Goal: Task Accomplishment & Management: Use online tool/utility

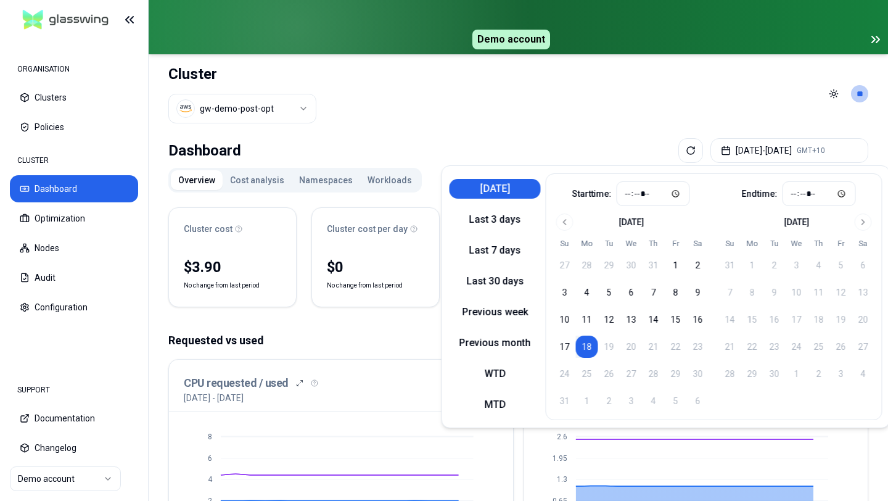
click at [395, 113] on header "Cluster gw-demo-post-opt Toggle theme **" at bounding box center [518, 93] width 739 height 79
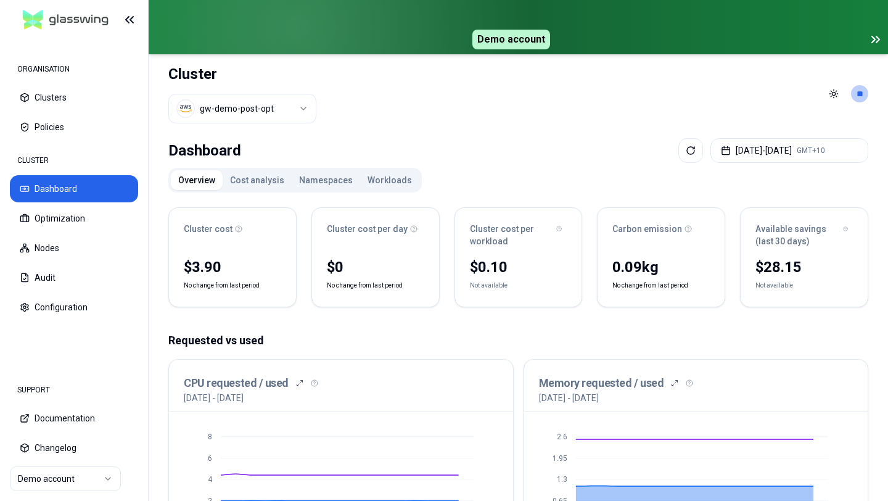
click at [34, 14] on img at bounding box center [66, 20] width 96 height 29
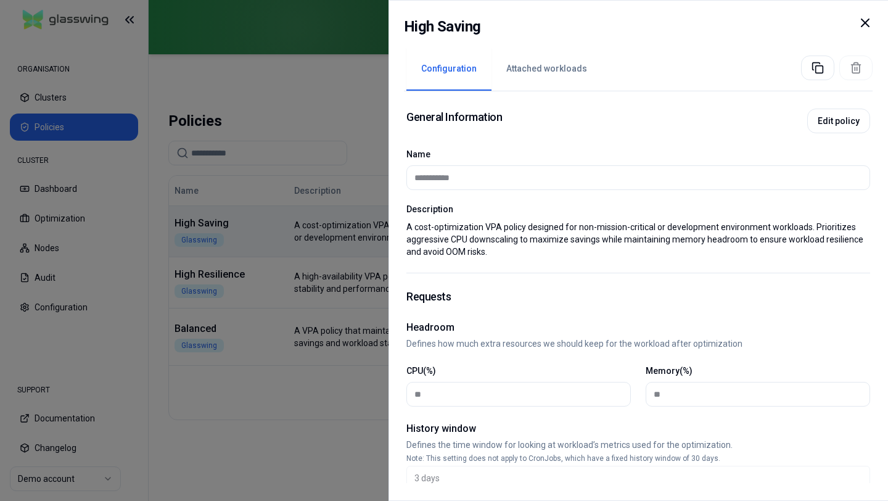
click at [218, 272] on div at bounding box center [444, 250] width 888 height 501
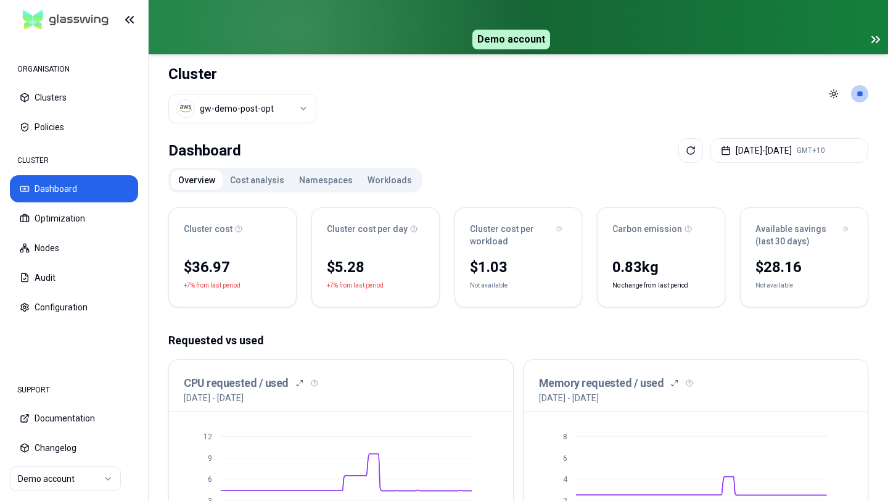
click at [368, 177] on button "Workloads" at bounding box center [389, 180] width 59 height 20
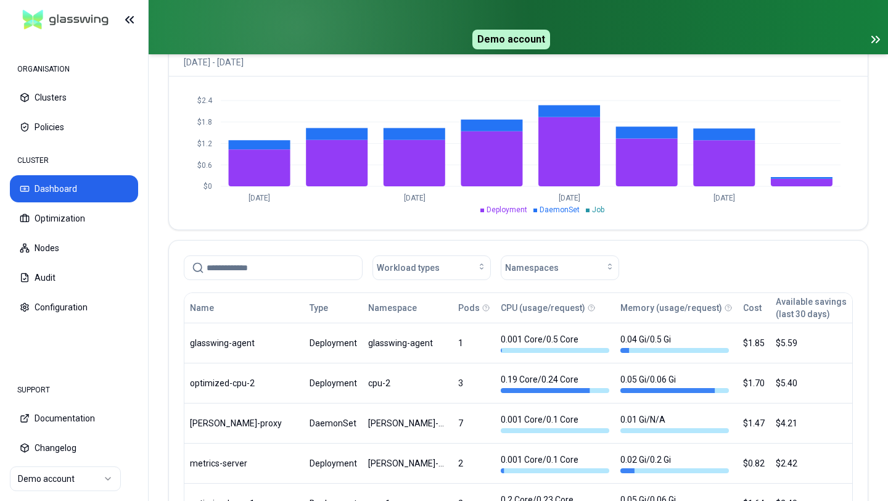
scroll to position [546, 0]
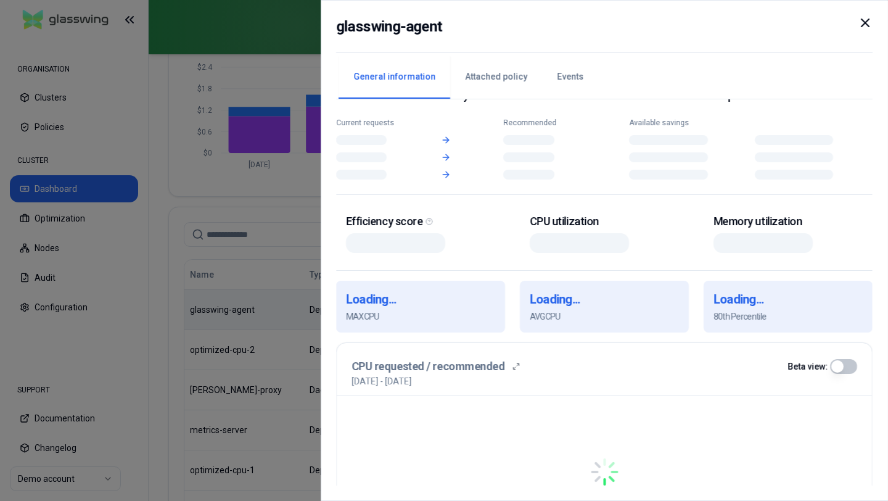
scroll to position [38, 0]
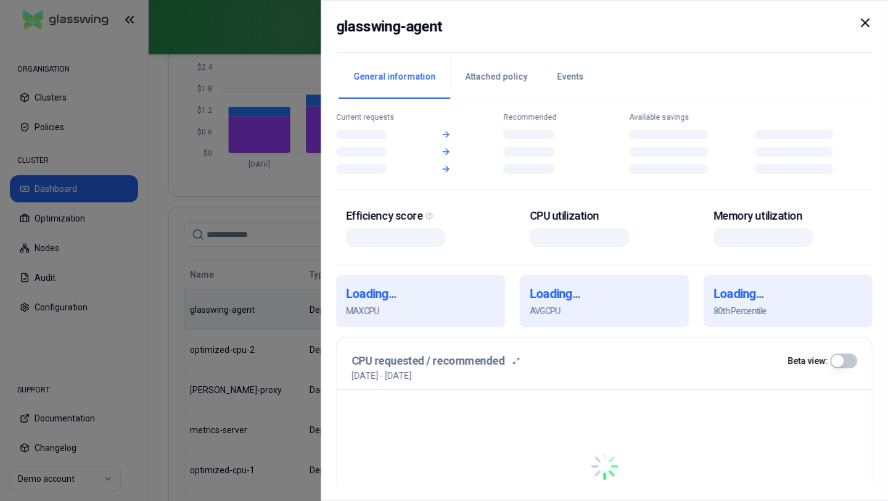
click at [281, 328] on div at bounding box center [444, 250] width 888 height 501
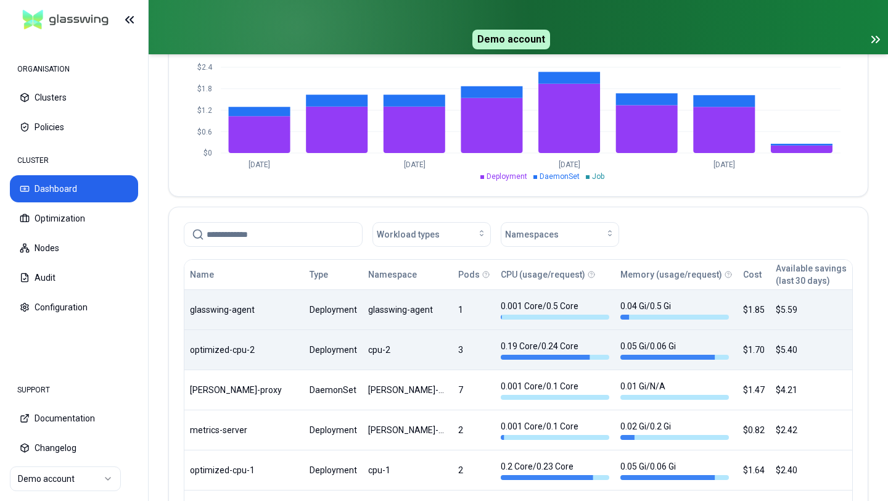
click at [334, 358] on body "ORGANISATION Clusters Policies CLUSTER Dashboard Optimization Nodes Audit Confi…" at bounding box center [444, 250] width 888 height 501
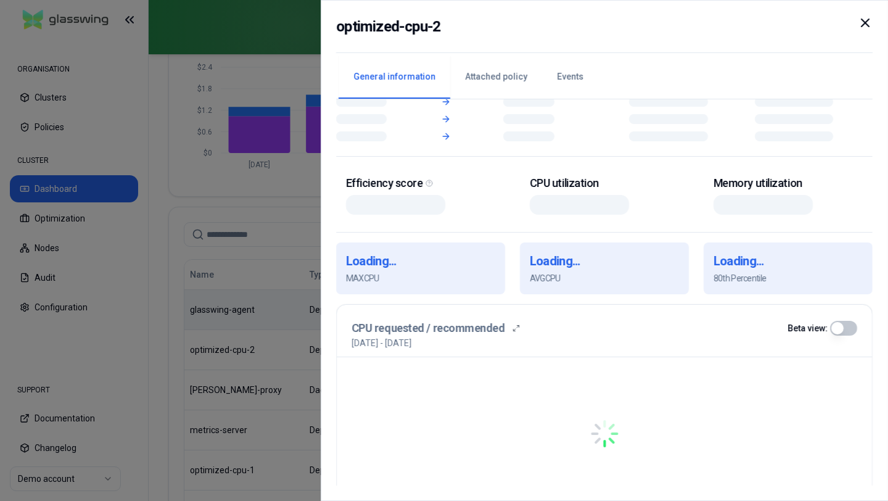
scroll to position [2, 0]
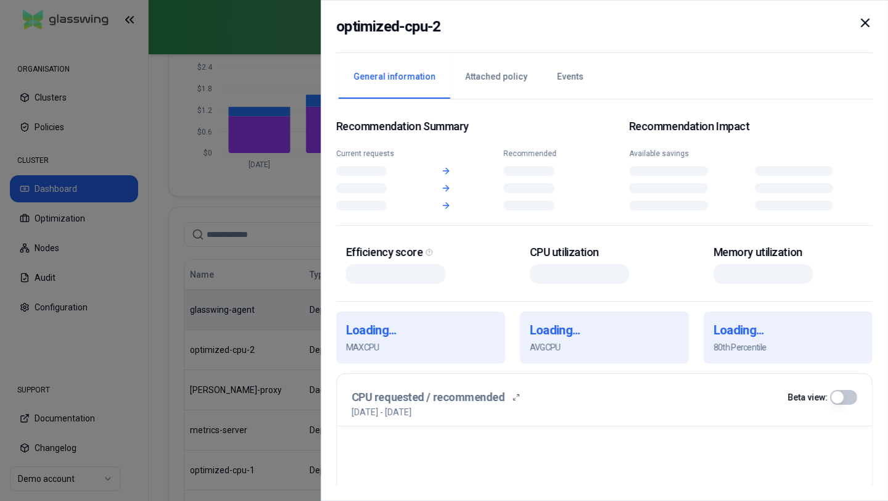
click at [488, 70] on button "Attached policy" at bounding box center [496, 76] width 92 height 43
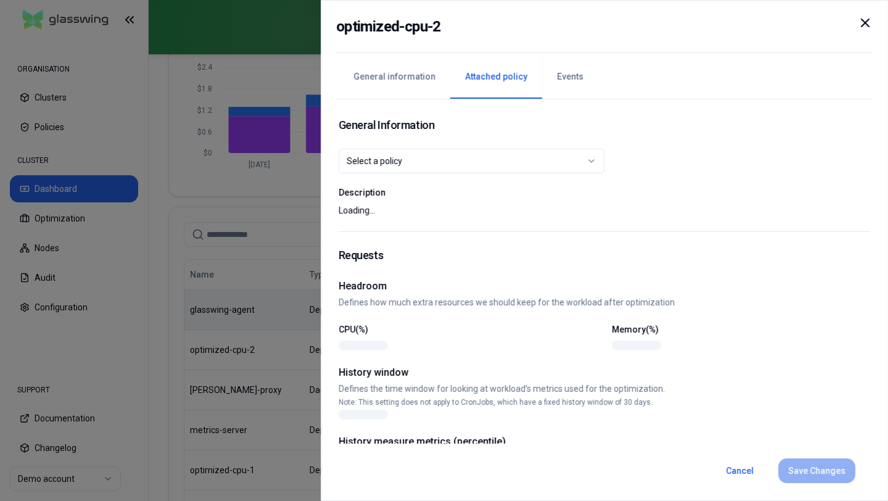
click at [429, 157] on div "Select a policy" at bounding box center [467, 161] width 240 height 12
click at [442, 301] on p "Defines how much extra resources we should keep for the workload after optimiza…" at bounding box center [605, 302] width 532 height 12
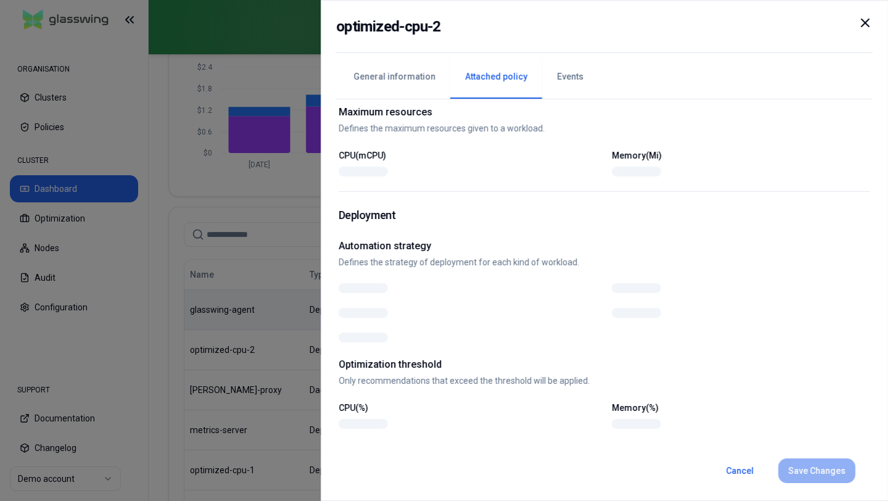
scroll to position [0, 0]
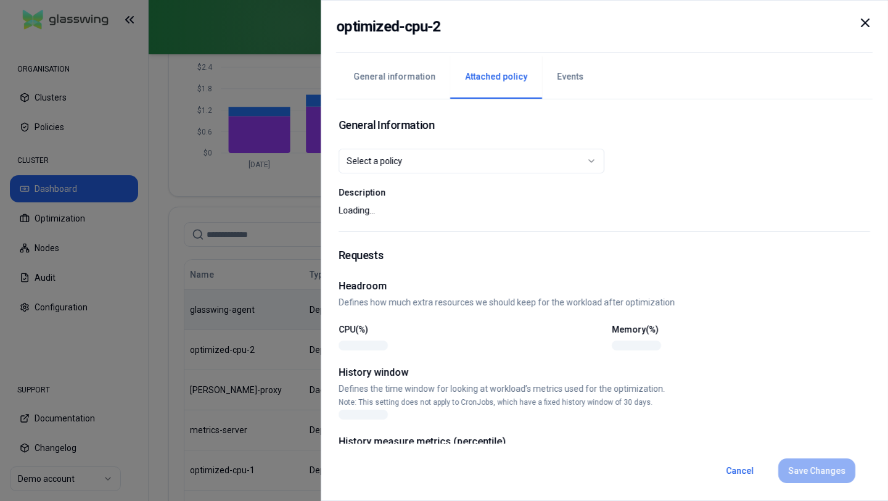
click at [555, 86] on button "Events" at bounding box center [570, 76] width 56 height 43
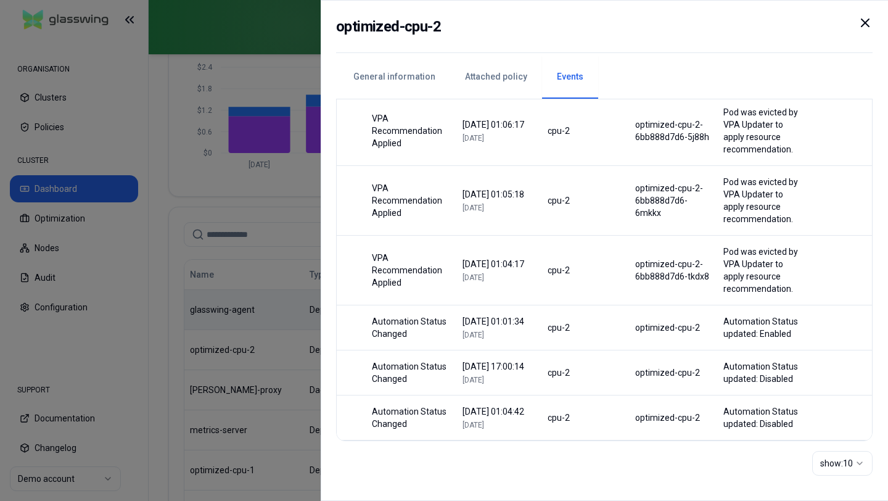
scroll to position [14, 0]
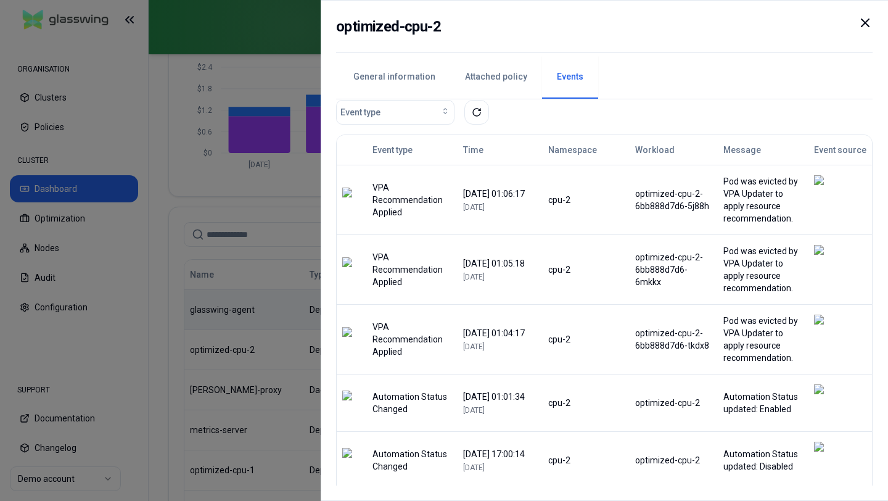
click at [382, 200] on div "VPA Recommendation Applied" at bounding box center [412, 199] width 80 height 37
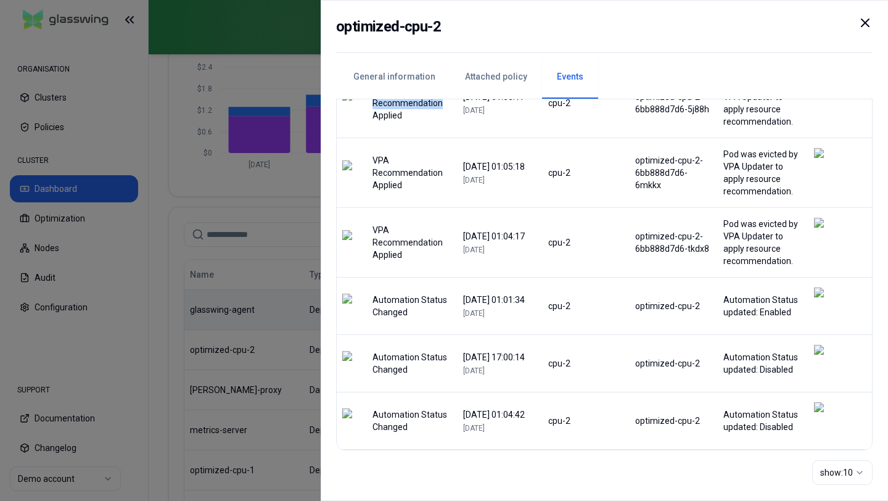
scroll to position [120, 0]
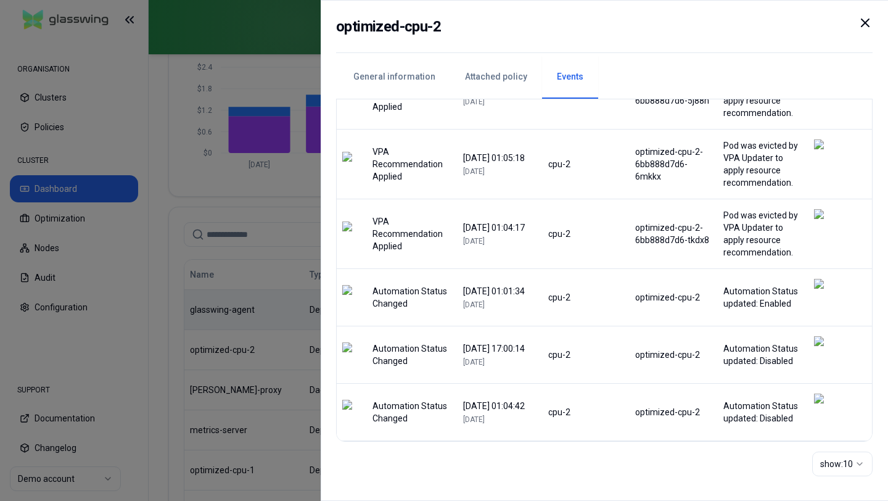
click at [382, 347] on div "Automation Status Changed" at bounding box center [412, 354] width 80 height 25
click at [775, 358] on div "Automation Status updated: Disabled" at bounding box center [763, 354] width 80 height 25
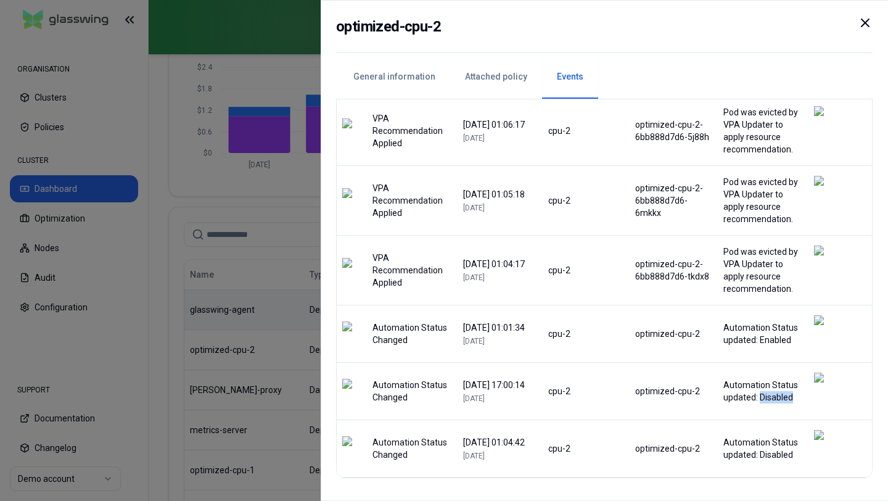
scroll to position [81, 0]
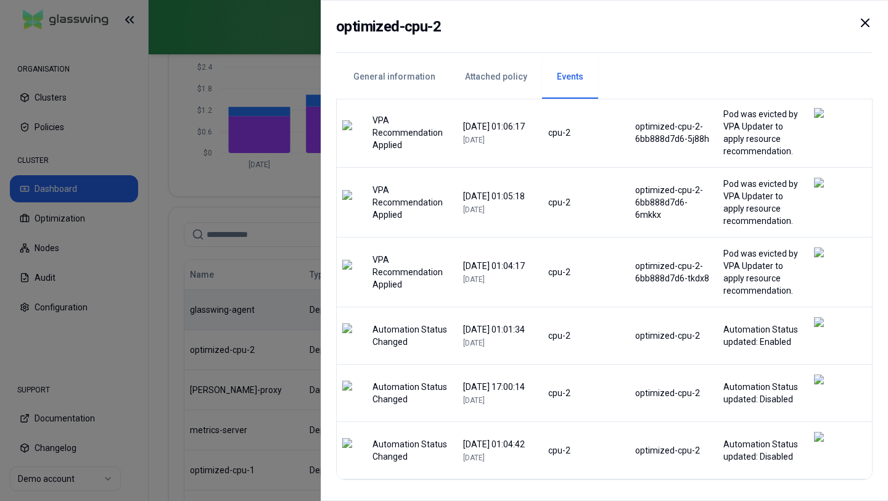
click at [779, 340] on div "Automation Status updated: Enabled" at bounding box center [763, 335] width 80 height 25
click at [252, 204] on div at bounding box center [444, 250] width 888 height 501
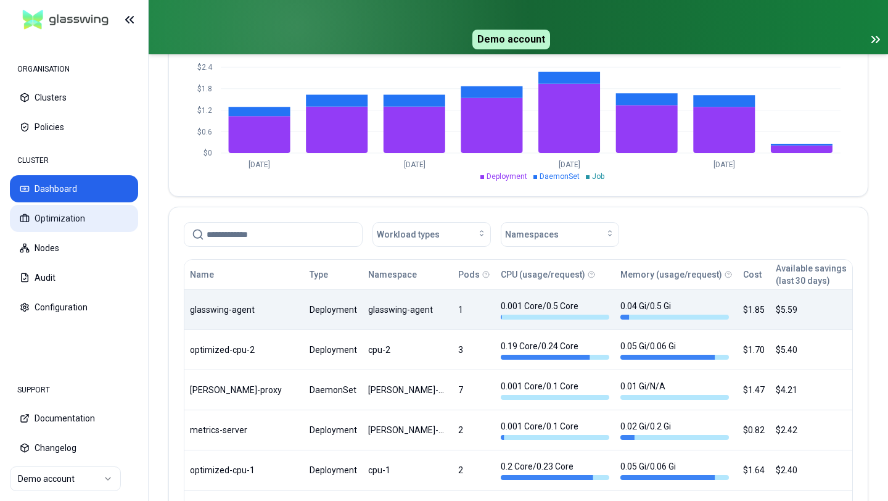
click at [71, 210] on button "Optimization" at bounding box center [74, 218] width 128 height 27
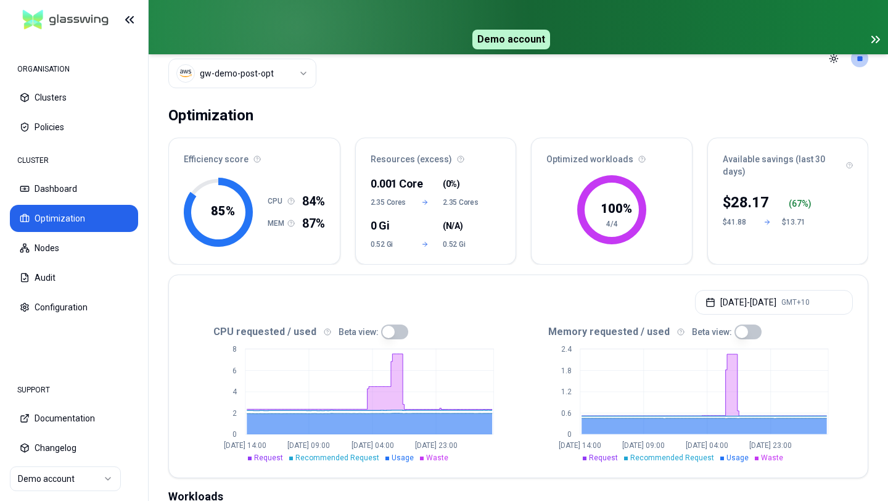
scroll to position [130, 0]
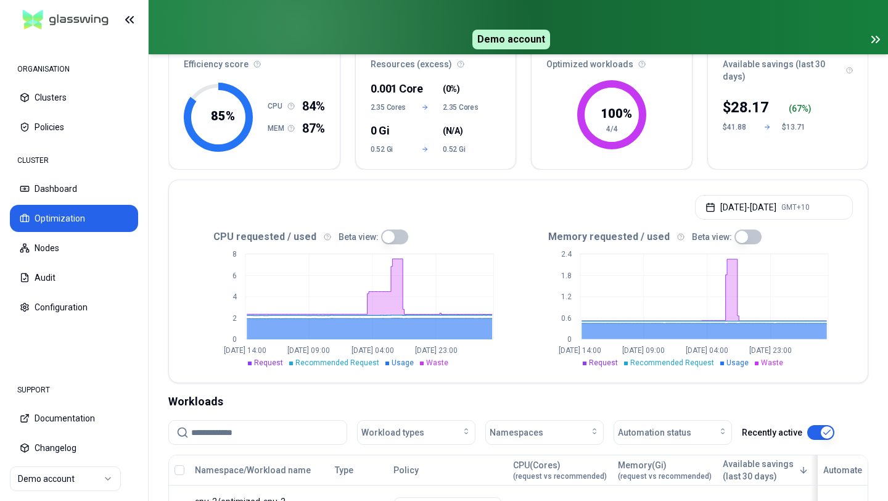
click at [322, 363] on span "Recommended Request" at bounding box center [337, 362] width 84 height 9
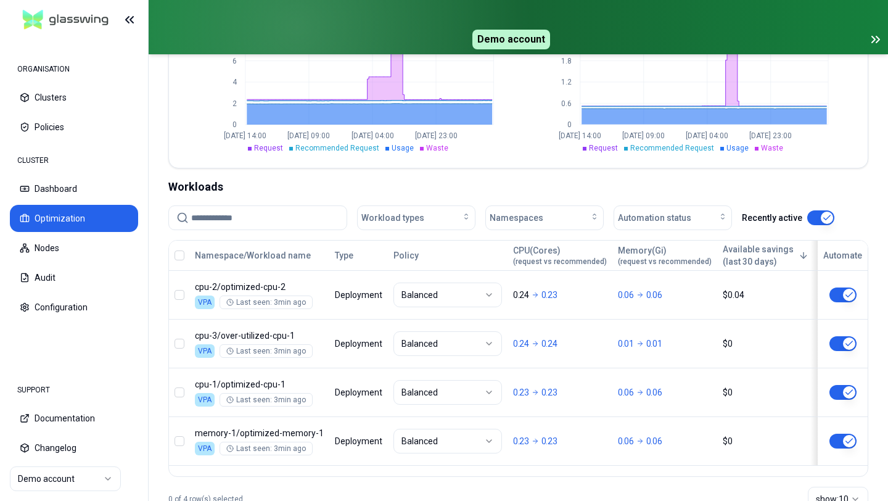
scroll to position [320, 0]
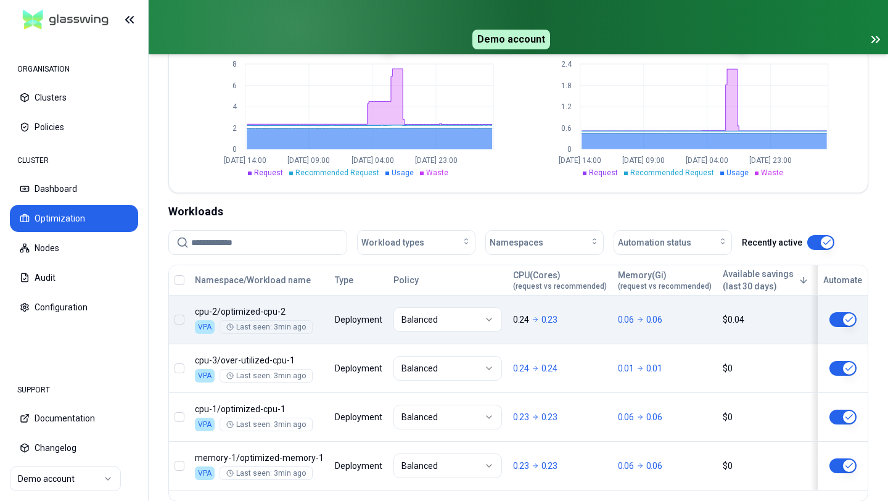
click at [838, 323] on button "button" at bounding box center [842, 319] width 27 height 15
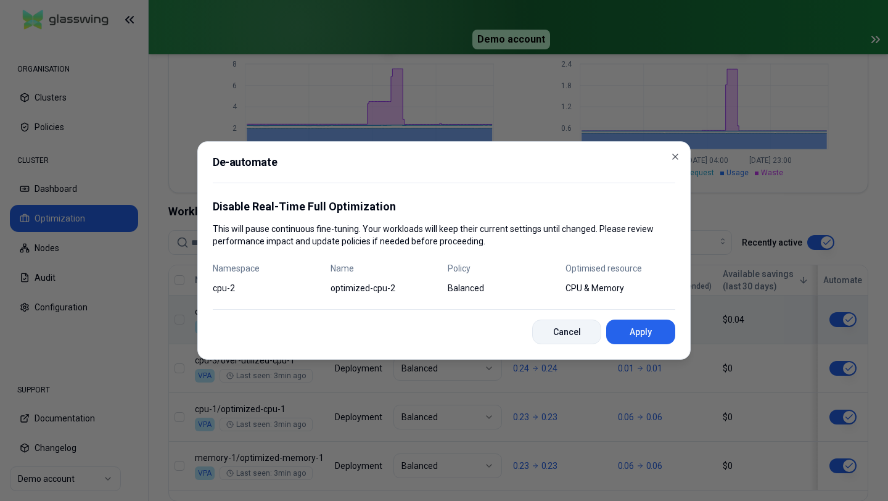
click at [569, 324] on button "Cancel" at bounding box center [566, 331] width 69 height 25
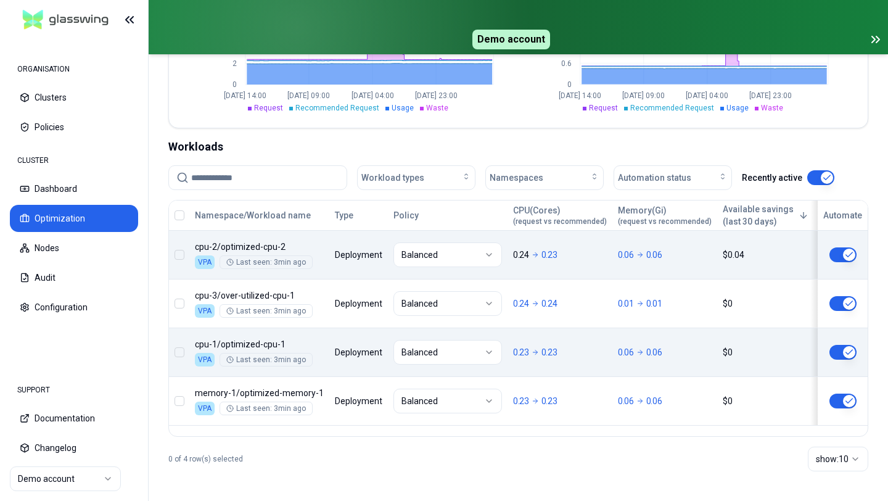
scroll to position [333, 0]
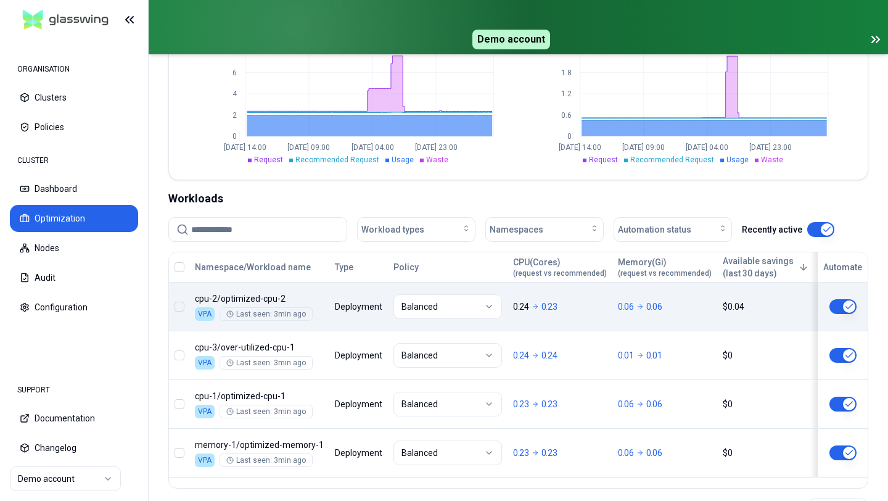
click at [602, 303] on body "ORGANISATION Clusters Policies CLUSTER Dashboard Optimization Nodes Audit Confi…" at bounding box center [444, 250] width 888 height 501
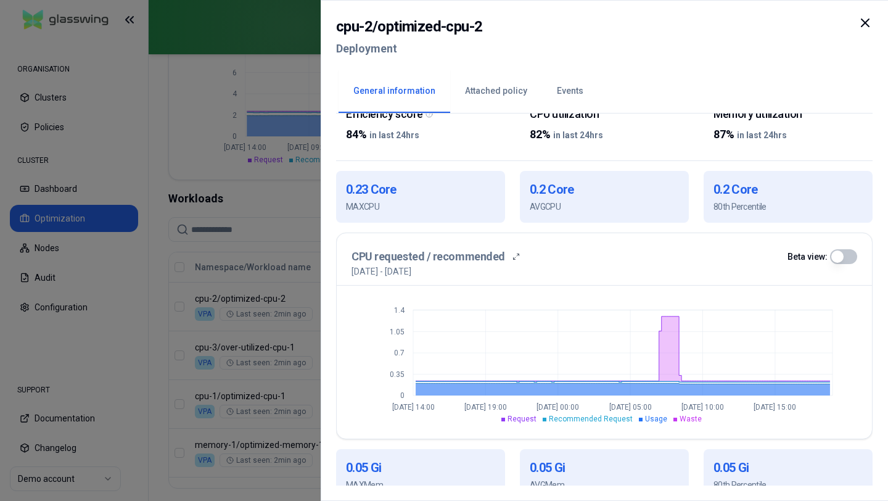
scroll to position [208, 0]
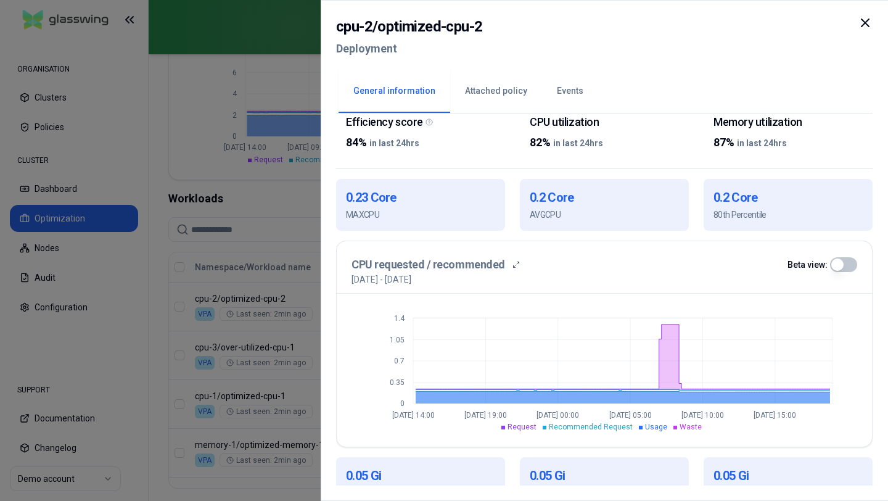
click at [309, 129] on div at bounding box center [444, 250] width 888 height 501
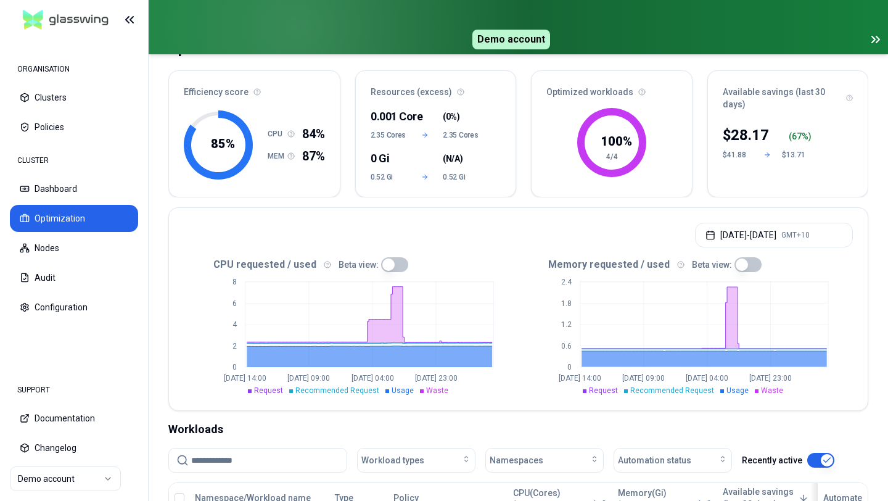
scroll to position [385, 0]
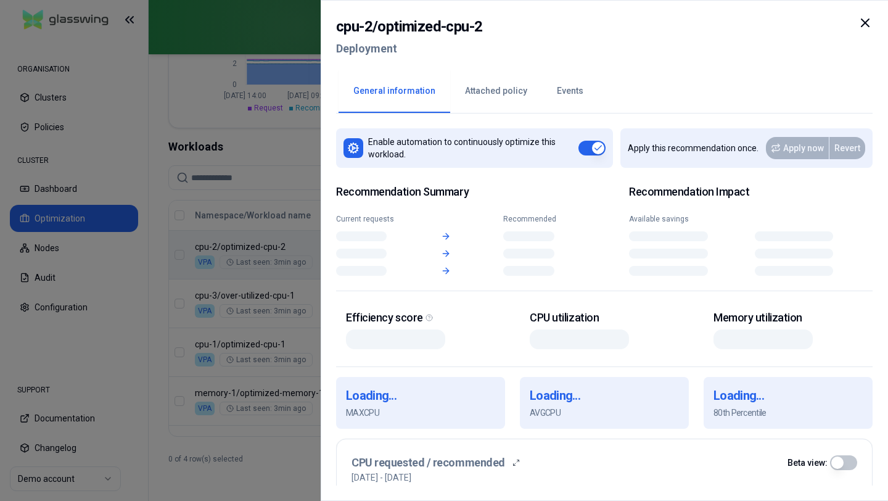
click at [545, 268] on body "ORGANISATION Clusters Policies CLUSTER Dashboard Optimization Nodes Audit Confi…" at bounding box center [444, 250] width 888 height 501
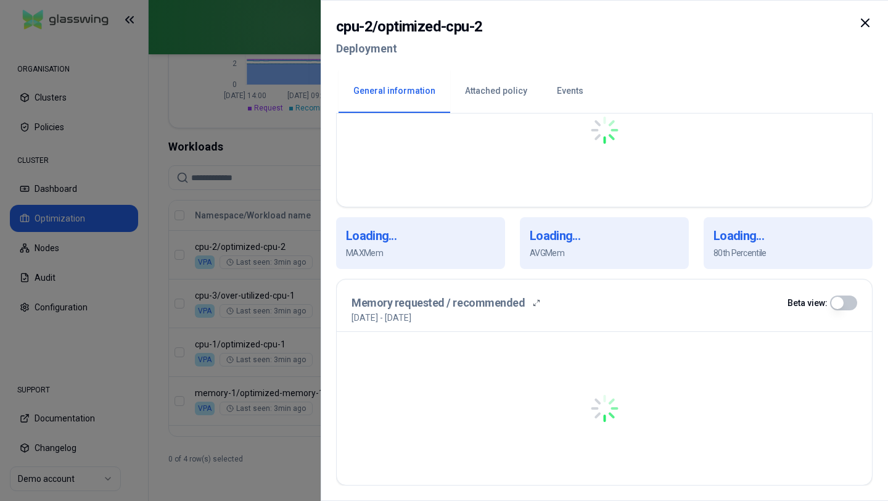
scroll to position [189, 0]
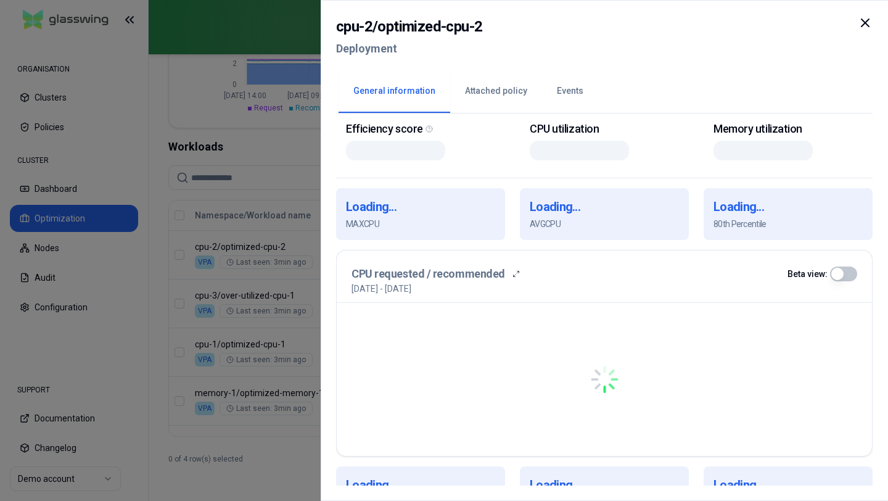
click at [495, 87] on button "Attached policy" at bounding box center [496, 91] width 92 height 43
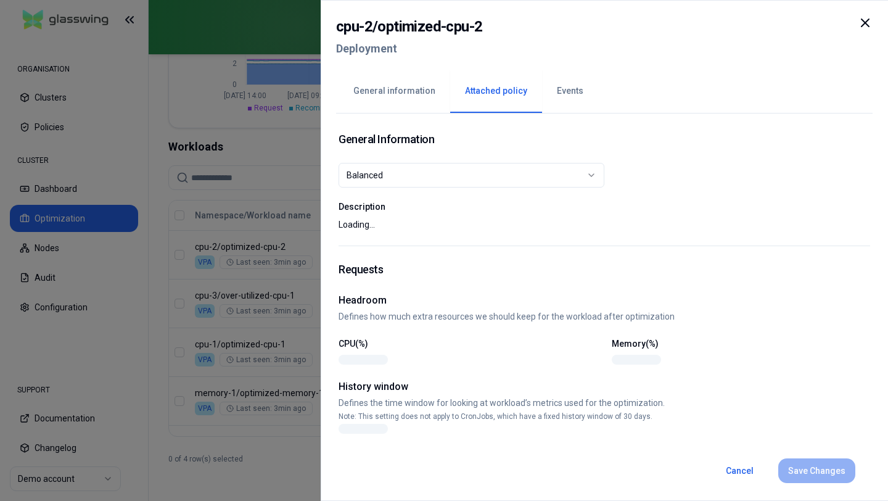
click at [572, 83] on button "Events" at bounding box center [570, 91] width 56 height 43
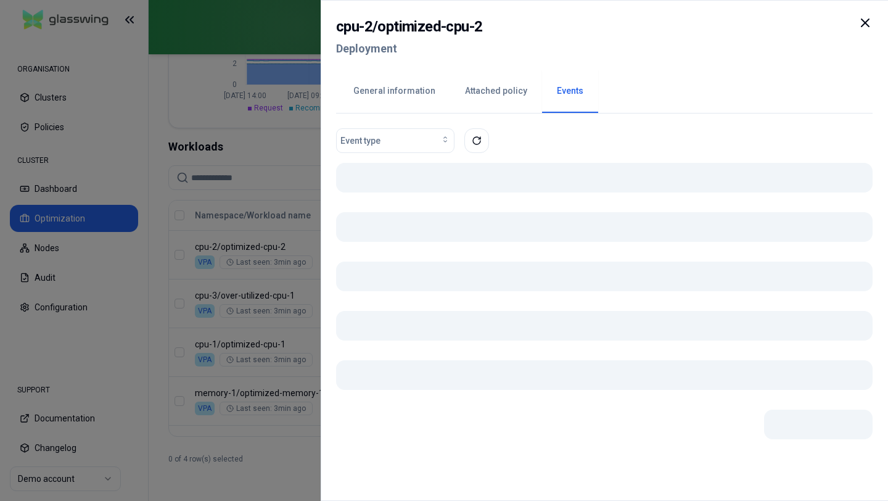
click at [305, 144] on div at bounding box center [444, 250] width 888 height 501
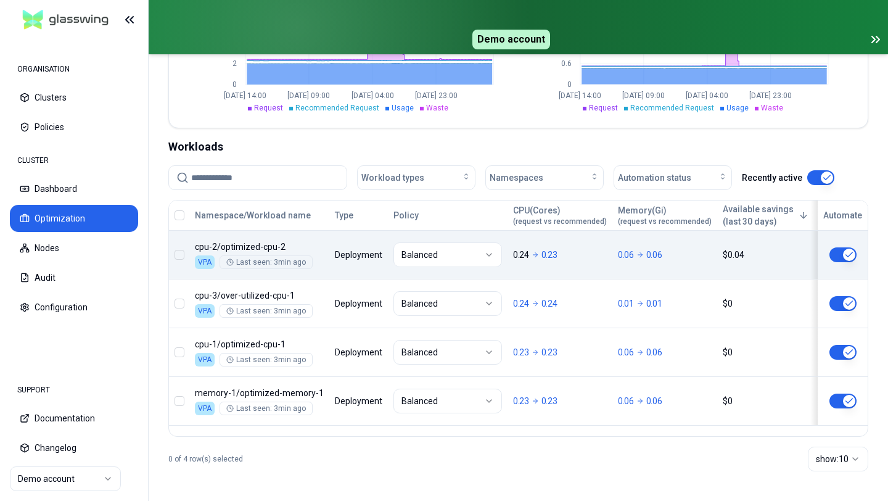
click at [440, 260] on html "ORGANISATION Clusters Policies CLUSTER Dashboard Optimization Nodes Audit Confi…" at bounding box center [444, 250] width 888 height 501
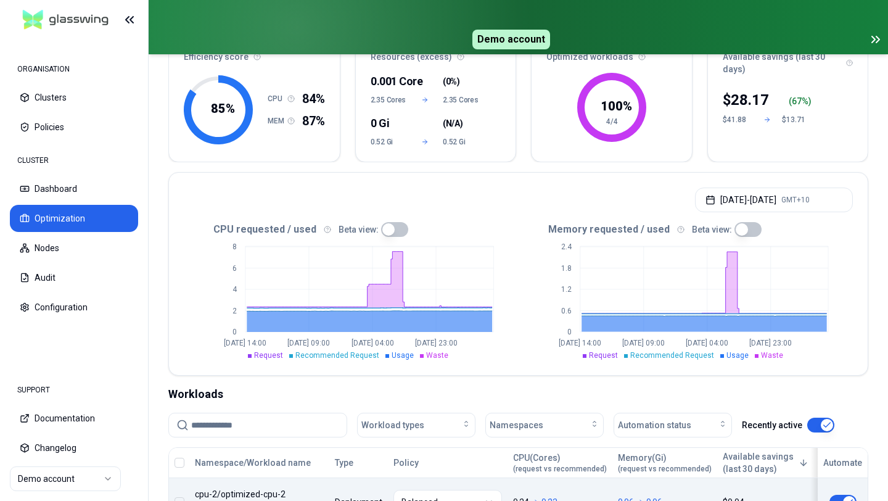
scroll to position [150, 0]
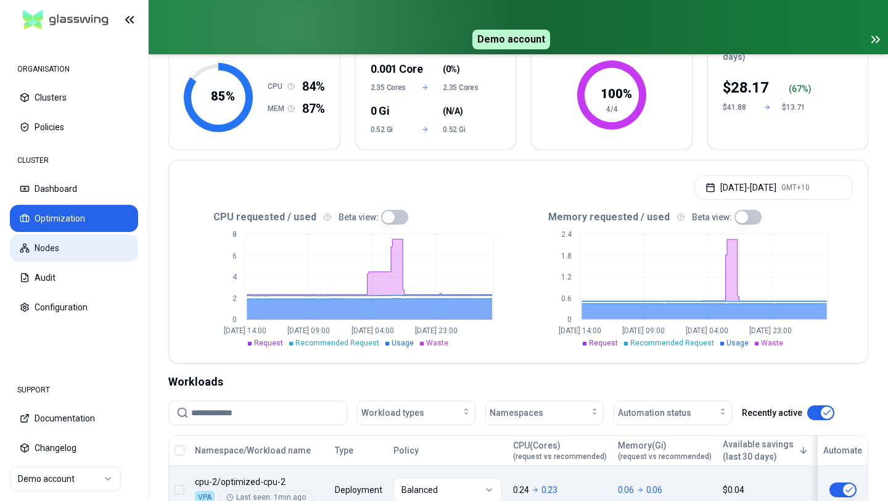
click at [52, 256] on button "Nodes" at bounding box center [74, 247] width 128 height 27
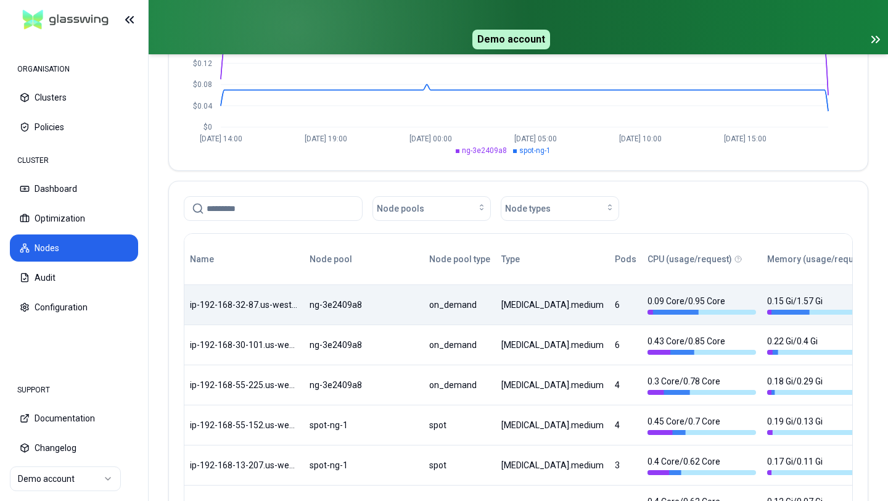
scroll to position [221, 0]
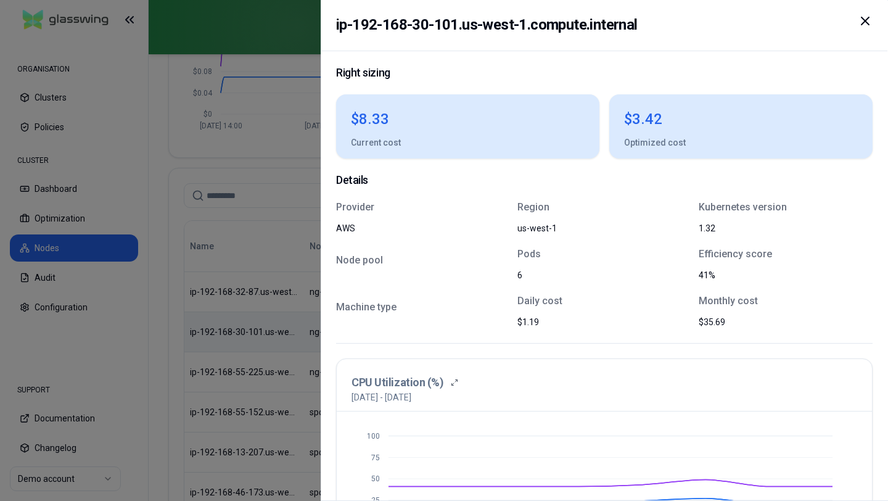
click at [216, 232] on div at bounding box center [444, 250] width 888 height 501
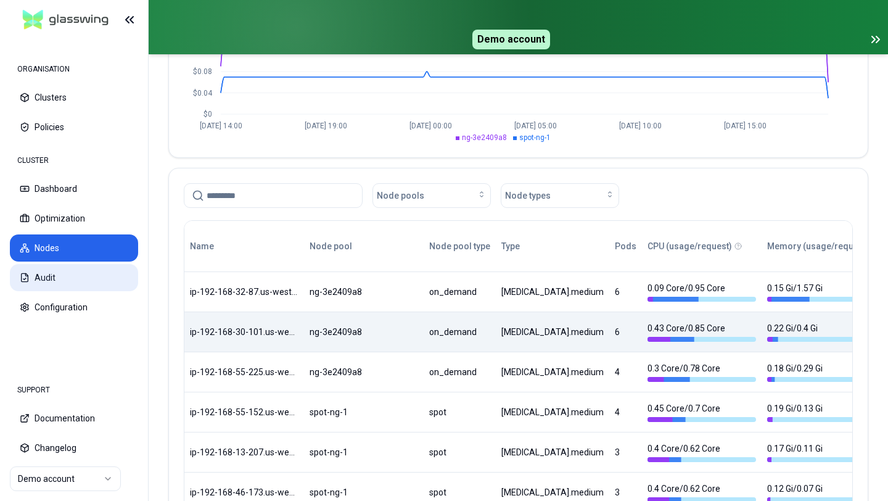
click at [54, 282] on button "Audit" at bounding box center [74, 277] width 128 height 27
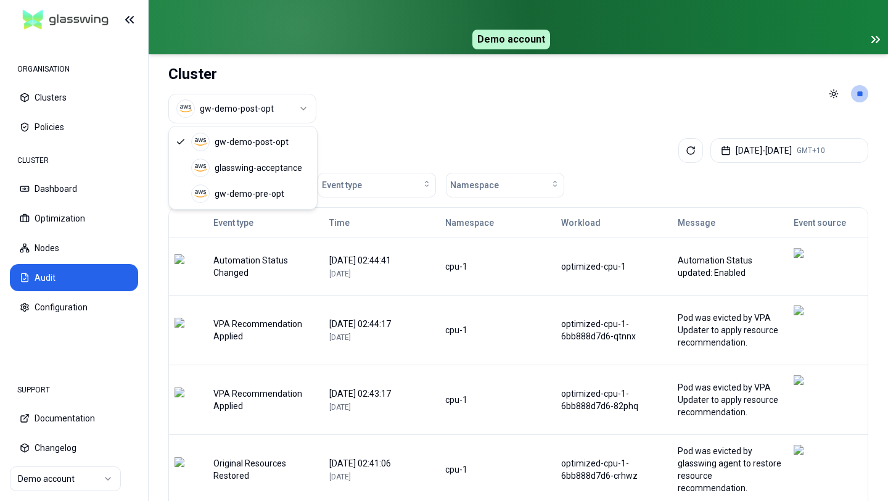
click at [257, 116] on html "ORGANISATION Clusters Policies CLUSTER Dashboard Optimization Nodes Audit Confi…" at bounding box center [444, 250] width 888 height 501
click at [498, 89] on html "ORGANISATION Clusters Policies CLUSTER Dashboard Optimization Nodes Audit Confi…" at bounding box center [444, 250] width 888 height 501
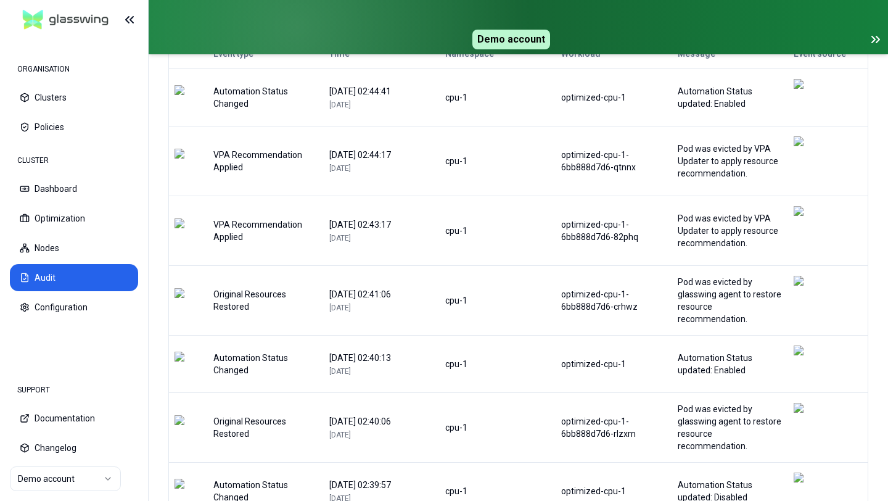
scroll to position [147, 0]
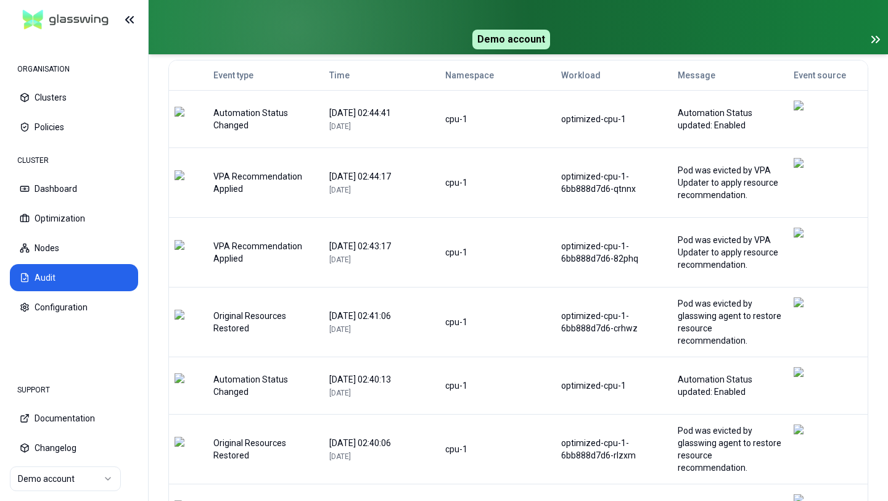
click at [62, 326] on nav "ORGANISATION Clusters Policies CLUSTER Dashboard Optimization Nodes Audit Confi…" at bounding box center [74, 203] width 148 height 328
click at [50, 311] on button "Configuration" at bounding box center [74, 307] width 128 height 27
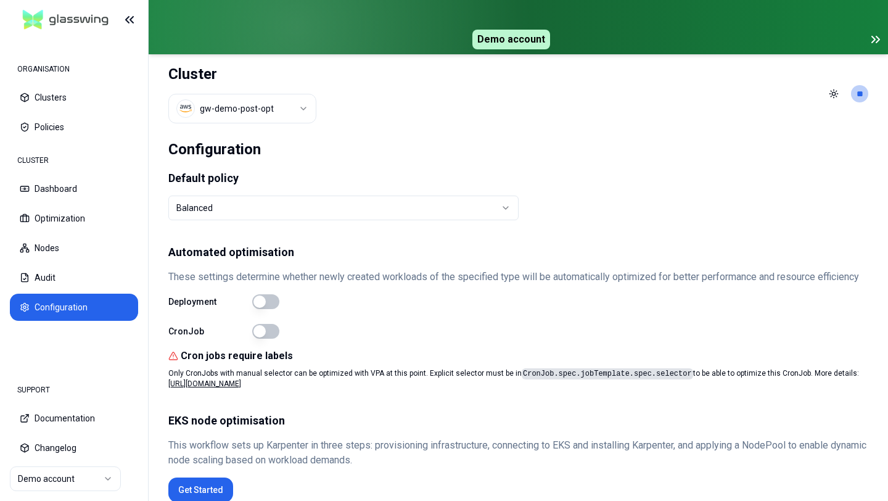
click at [425, 207] on html "ORGANISATION Clusters Policies CLUSTER Dashboard Optimization Nodes Audit Confi…" at bounding box center [444, 250] width 888 height 501
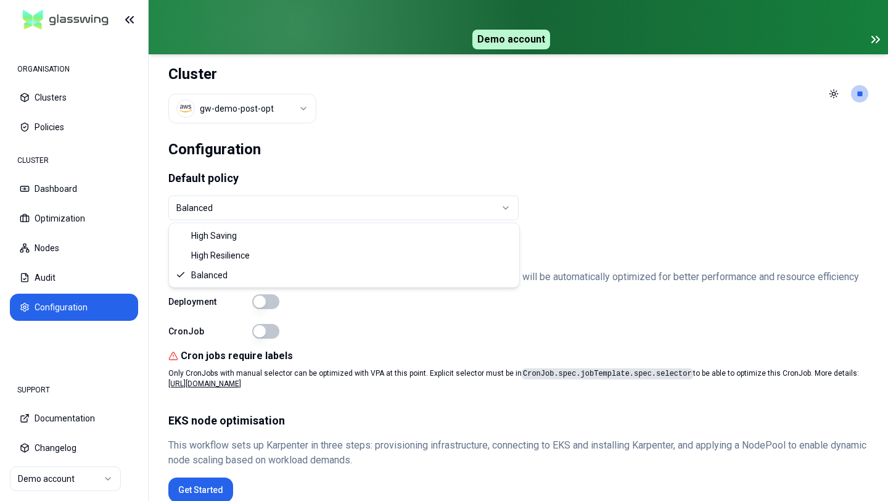
click at [336, 171] on html "ORGANISATION Clusters Policies CLUSTER Dashboard Optimization Nodes Audit Confi…" at bounding box center [444, 250] width 888 height 501
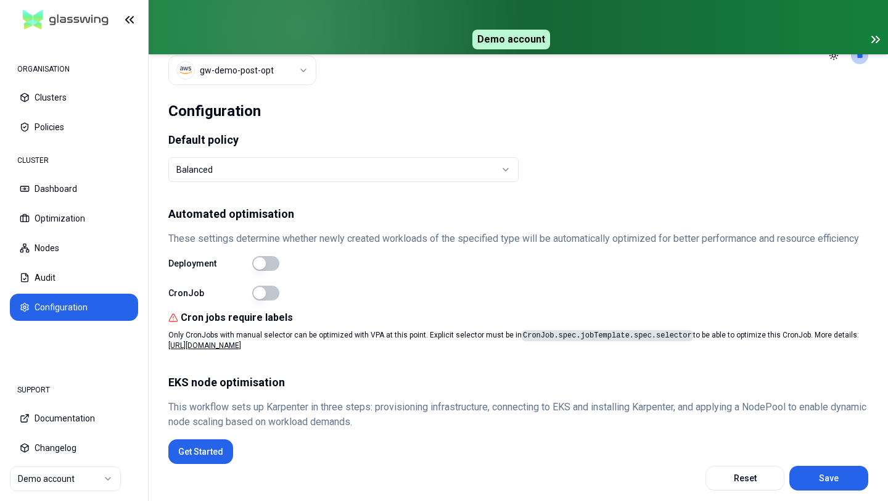
scroll to position [47, 0]
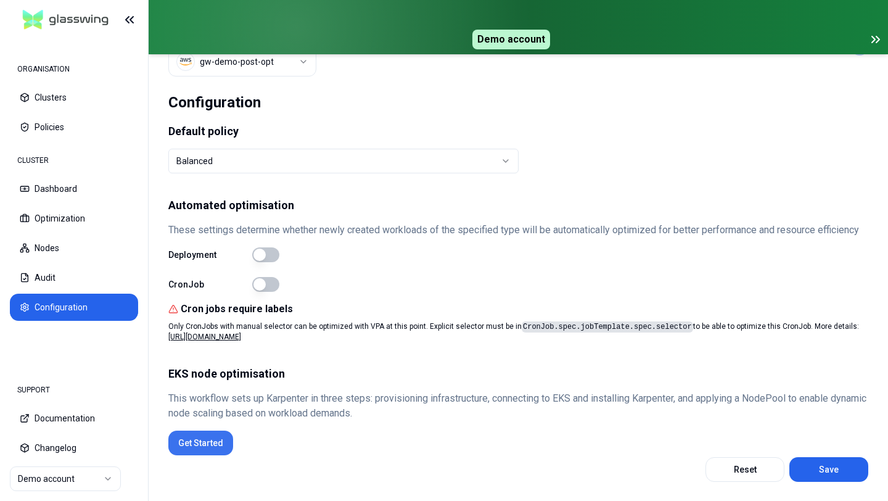
click at [202, 438] on button "Get Started" at bounding box center [200, 442] width 65 height 25
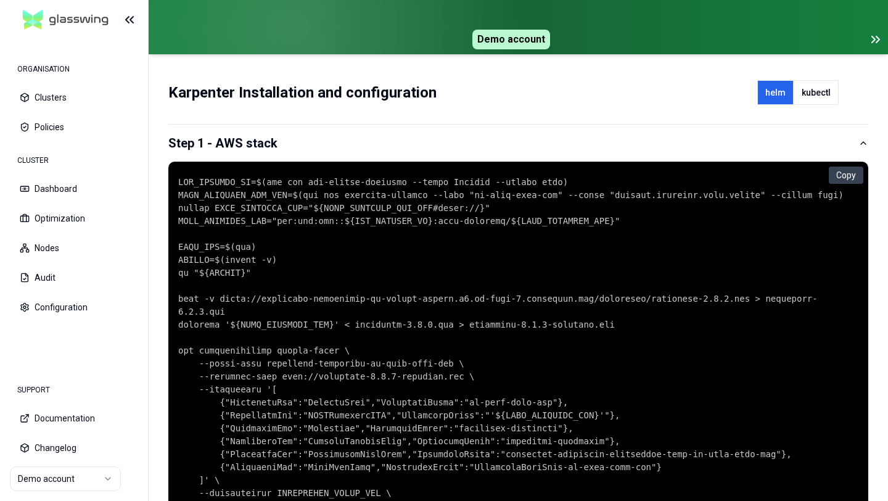
scroll to position [70, 0]
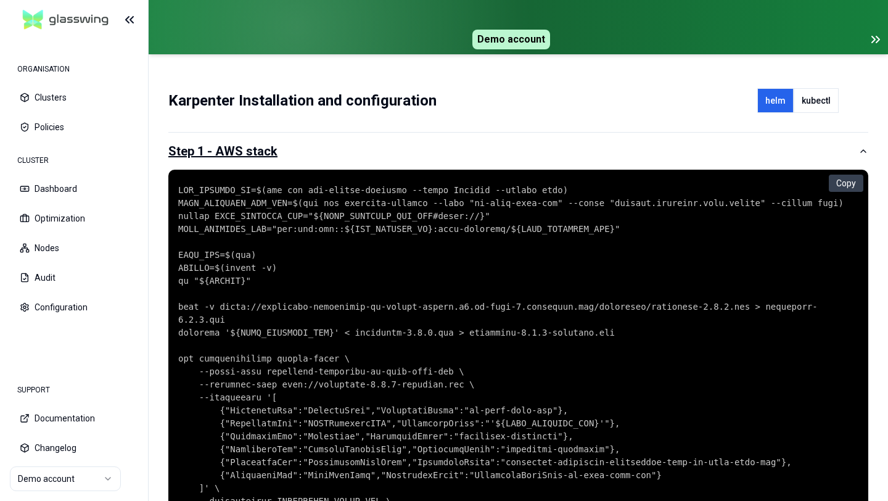
click at [392, 150] on button "Step 1 - AWS stack" at bounding box center [518, 151] width 700 height 37
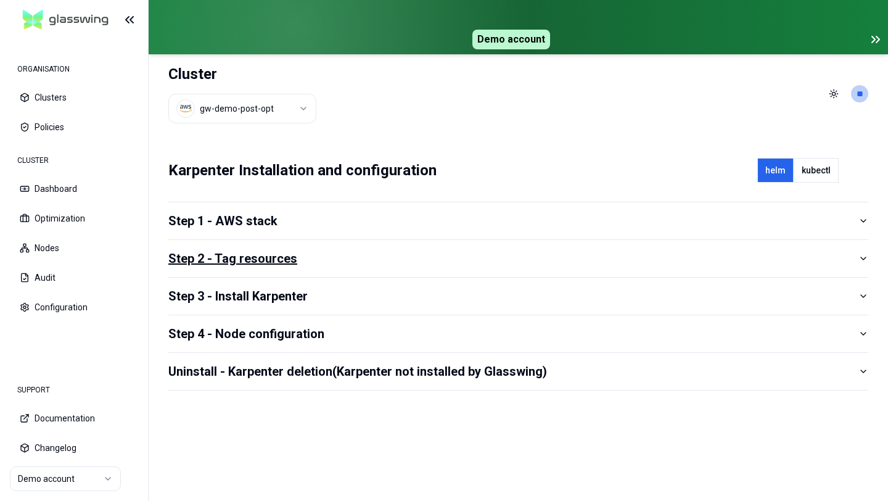
click at [362, 248] on button "Step 2 - Tag resources" at bounding box center [518, 258] width 700 height 37
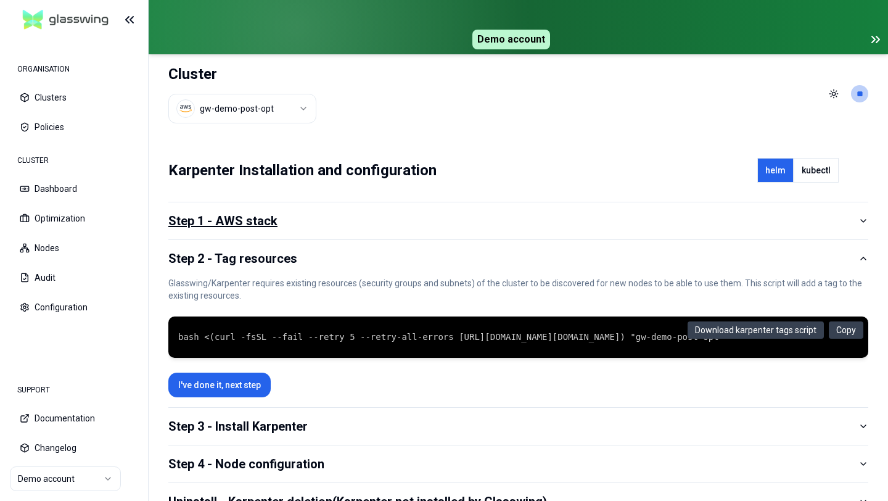
click at [339, 206] on button "Step 1 - AWS stack" at bounding box center [518, 220] width 700 height 37
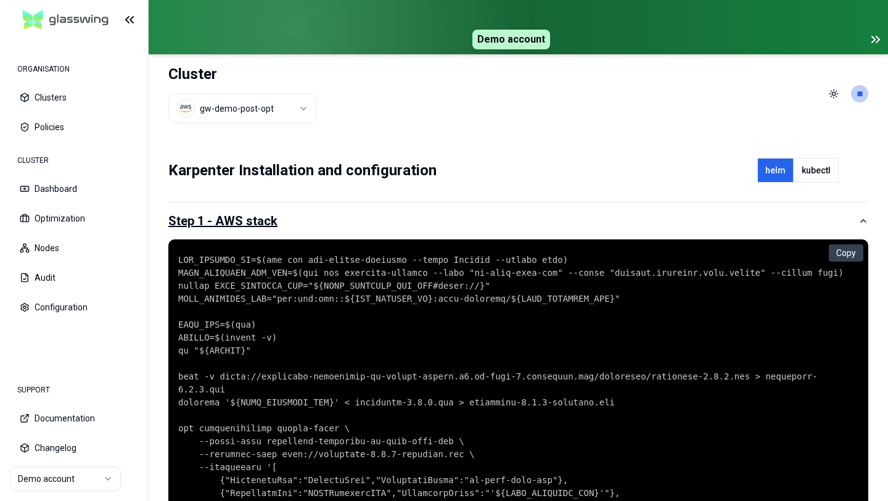
click at [339, 206] on button "Step 1 - AWS stack" at bounding box center [518, 220] width 700 height 37
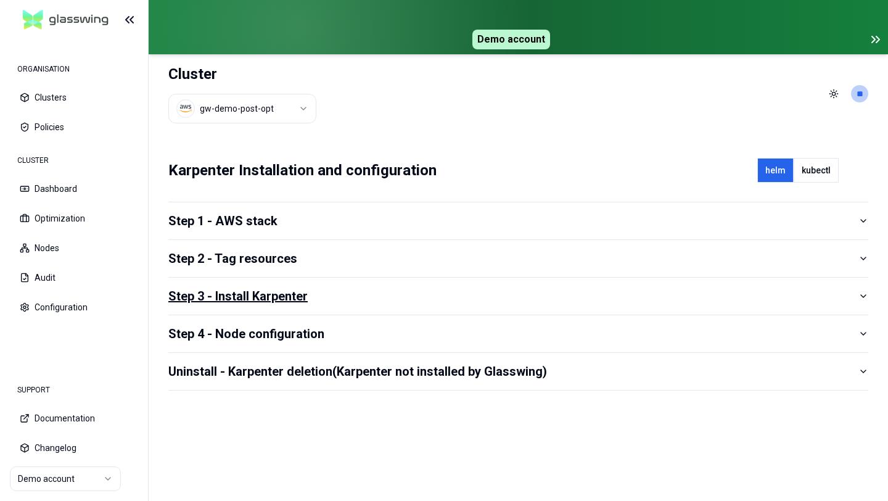
click at [372, 284] on button "Step 3 - Install Karpenter" at bounding box center [518, 295] width 700 height 37
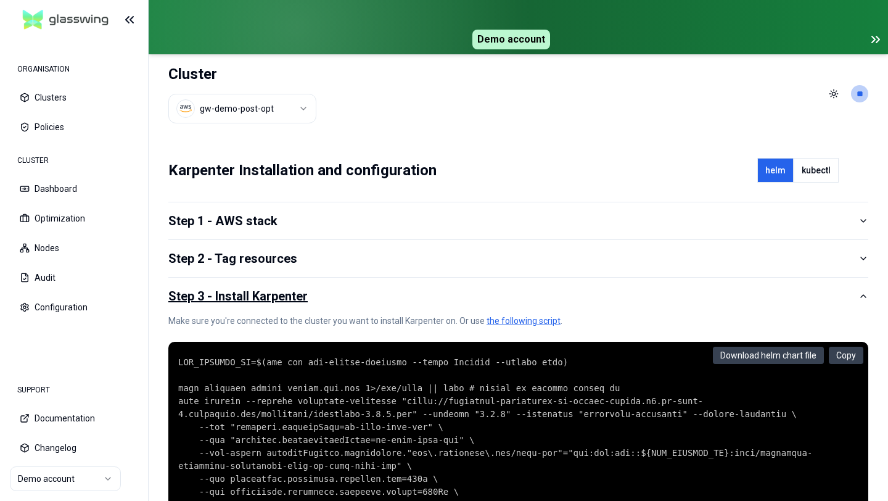
click at [372, 284] on button "Step 3 - Install Karpenter" at bounding box center [518, 295] width 700 height 37
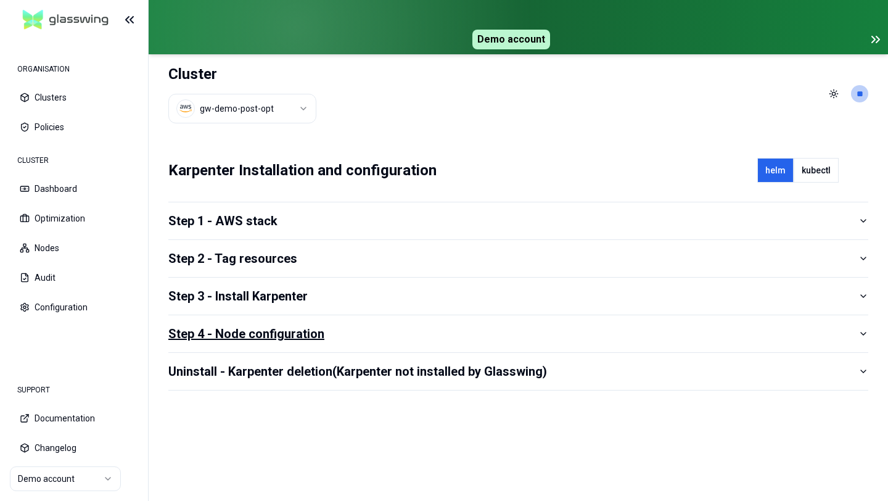
click at [364, 324] on button "Step 4 - Node configuration" at bounding box center [518, 333] width 700 height 37
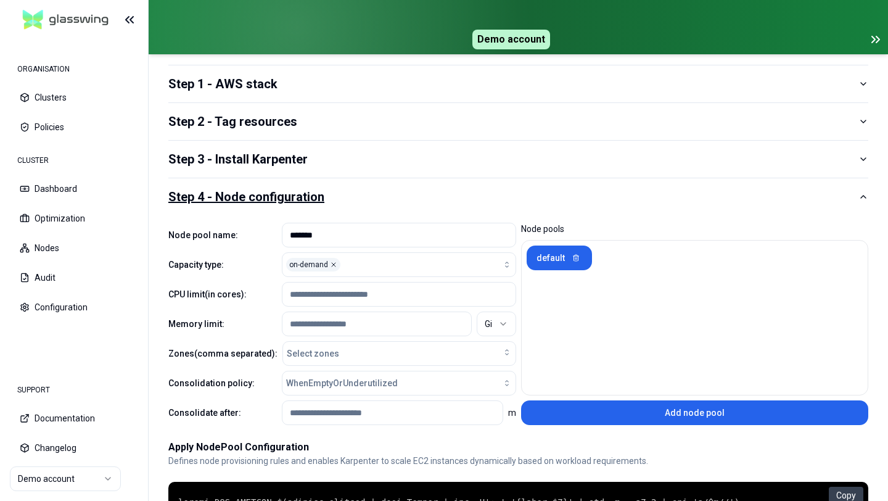
scroll to position [165, 0]
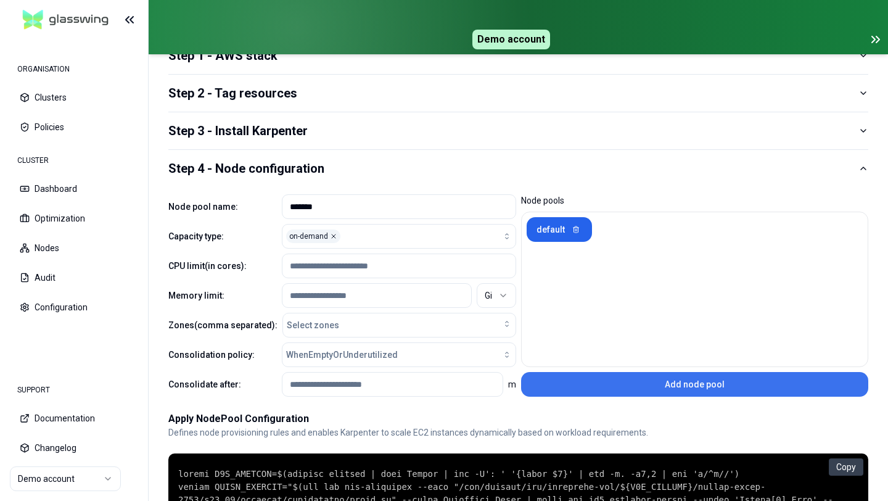
click at [652, 392] on button "Add node pool" at bounding box center [695, 384] width 348 height 25
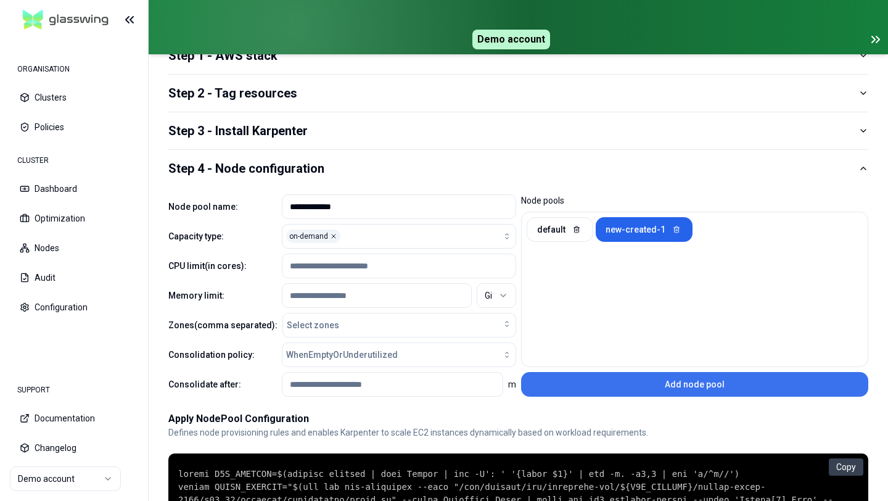
click at [652, 392] on button "Add node pool" at bounding box center [695, 384] width 348 height 25
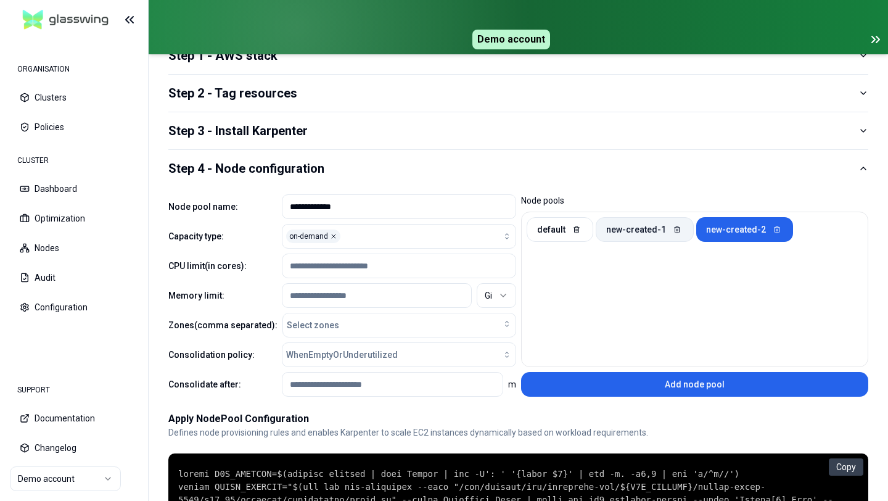
click at [628, 230] on button "new-created-1" at bounding box center [645, 229] width 98 height 25
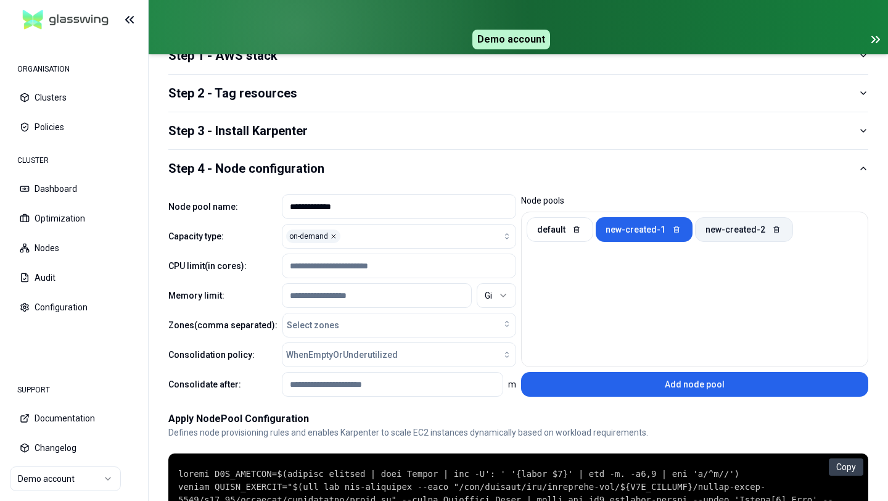
click at [721, 223] on button "new-created-2" at bounding box center [744, 229] width 98 height 25
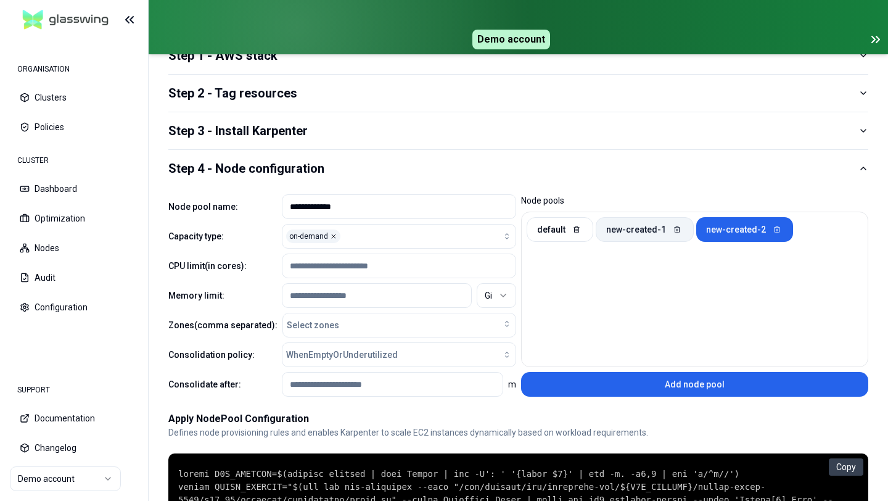
click at [635, 223] on button "new-created-1" at bounding box center [645, 229] width 98 height 25
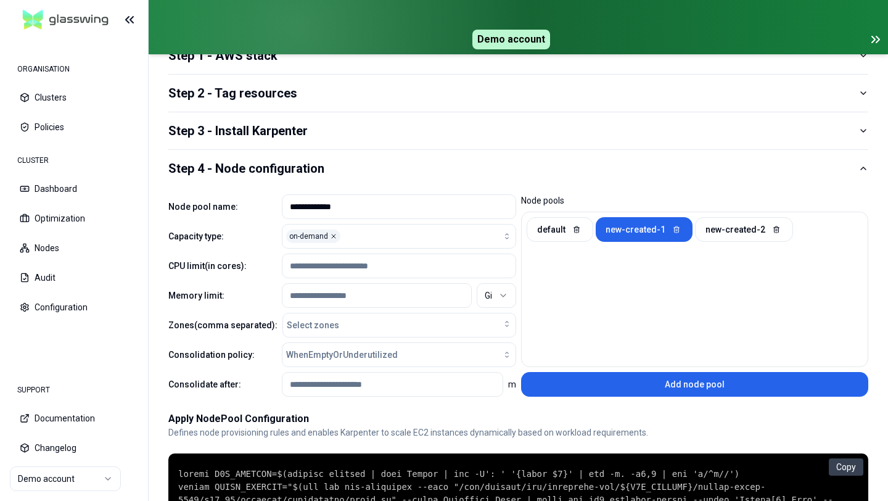
click at [356, 208] on input "**********" at bounding box center [399, 206] width 218 height 23
type input "**********"
click at [341, 261] on input "*" at bounding box center [399, 265] width 218 height 23
type input "******"
click at [310, 297] on input "*" at bounding box center [377, 295] width 174 height 23
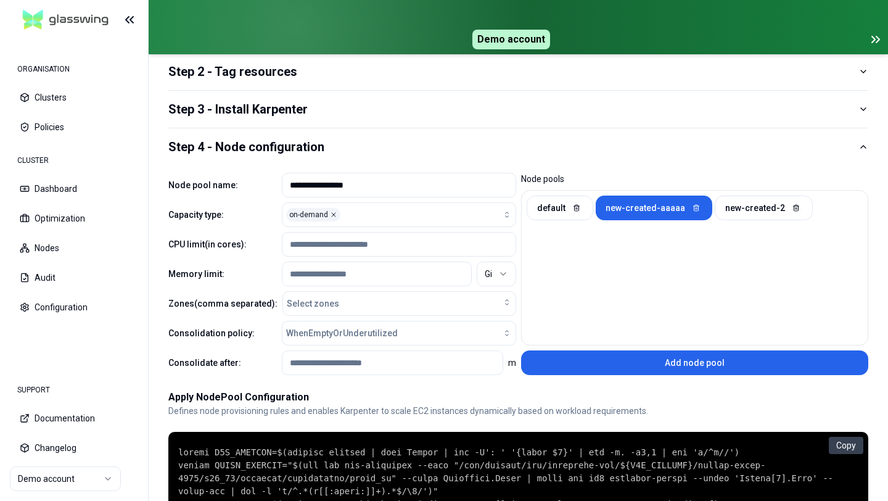
scroll to position [166, 0]
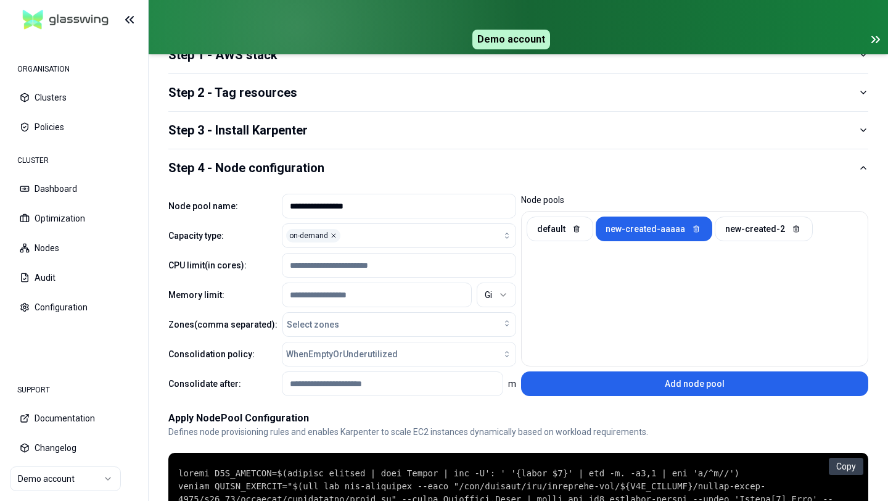
click at [319, 263] on input "******" at bounding box center [399, 264] width 218 height 23
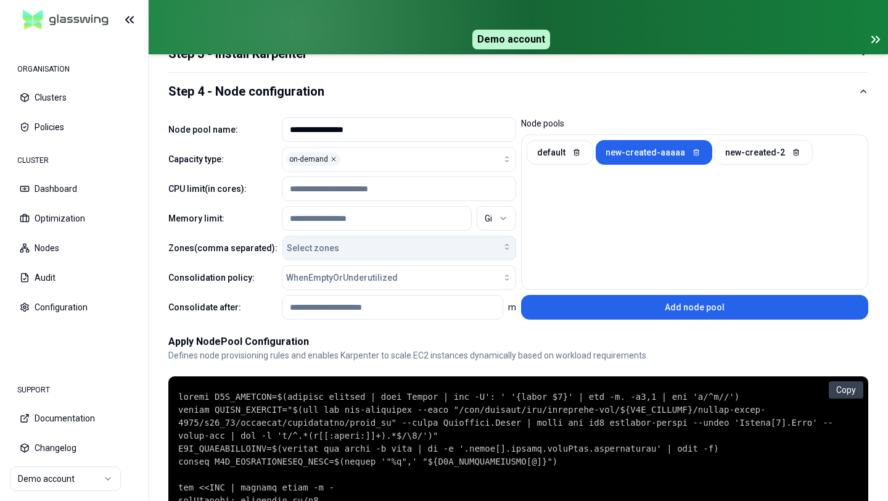
scroll to position [300, 0]
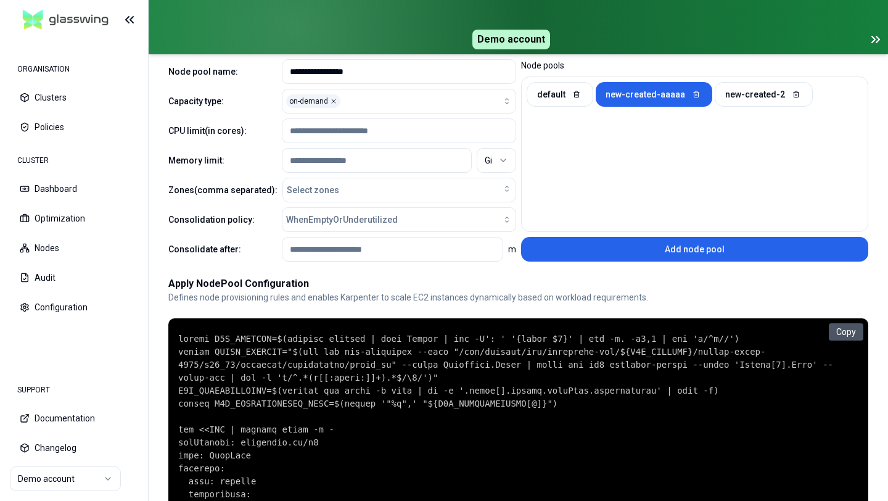
click at [833, 333] on button "Copy" at bounding box center [846, 331] width 35 height 17
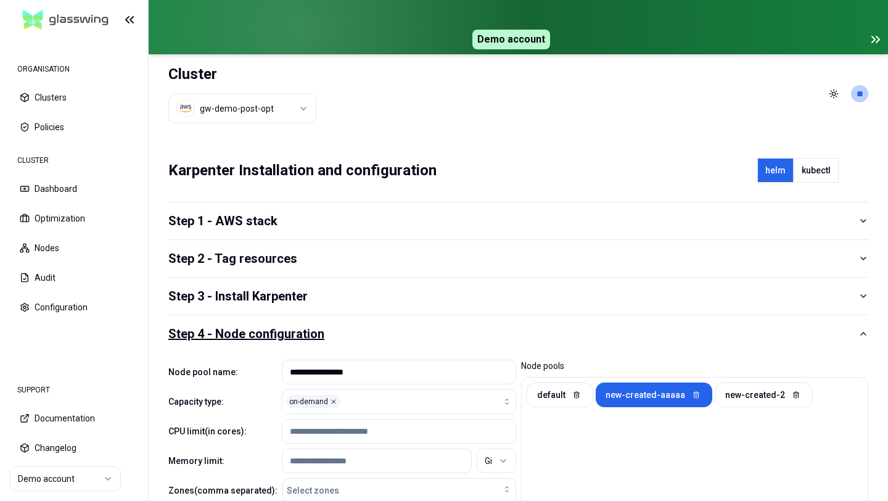
click at [360, 326] on button "Step 4 - Node configuration" at bounding box center [518, 333] width 700 height 37
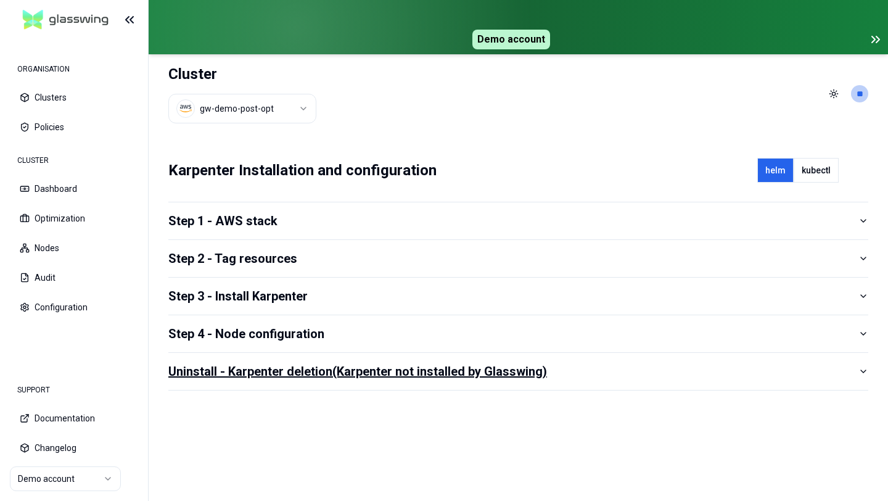
click at [208, 366] on button "Uninstall - Karpenter deletion (Karpenter not installed by Glasswing)" at bounding box center [518, 371] width 700 height 37
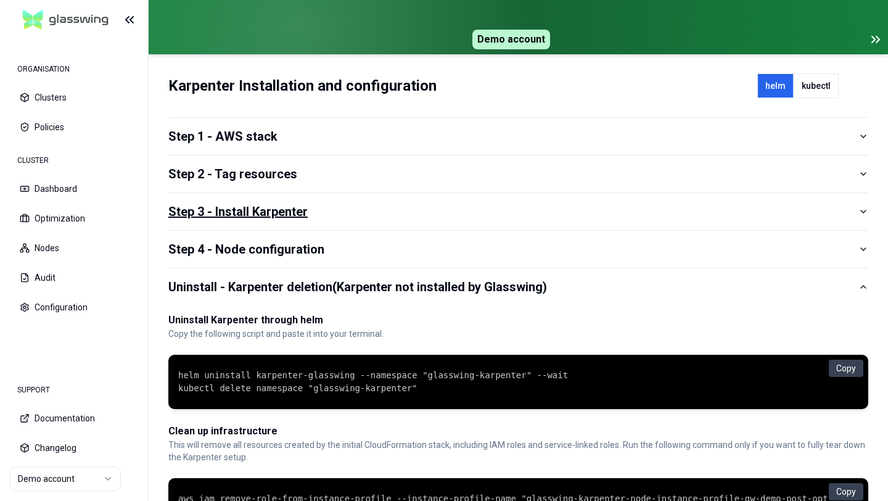
scroll to position [226, 0]
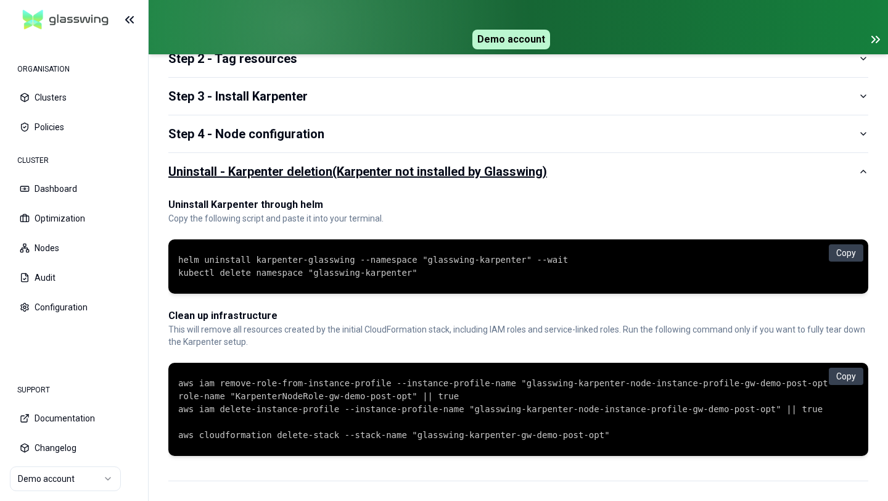
click at [333, 153] on button "Uninstall - Karpenter deletion (Karpenter not installed by Glasswing)" at bounding box center [518, 171] width 700 height 37
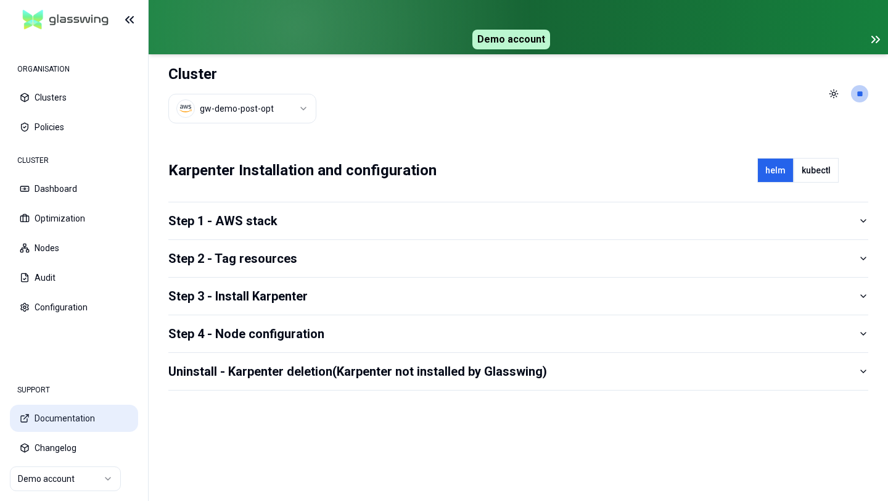
click at [0, 0] on aside "ORGANISATION Clusters Policies CLUSTER Dashboard Optimization Nodes Audit Confi…" at bounding box center [74, 250] width 148 height 501
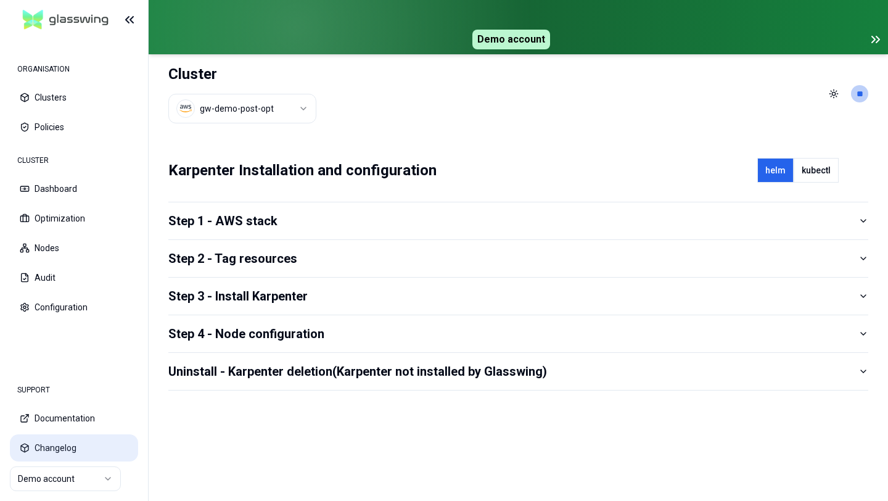
click at [0, 0] on aside "ORGANISATION Clusters Policies CLUSTER Dashboard Optimization Nodes Audit Confi…" at bounding box center [74, 250] width 148 height 501
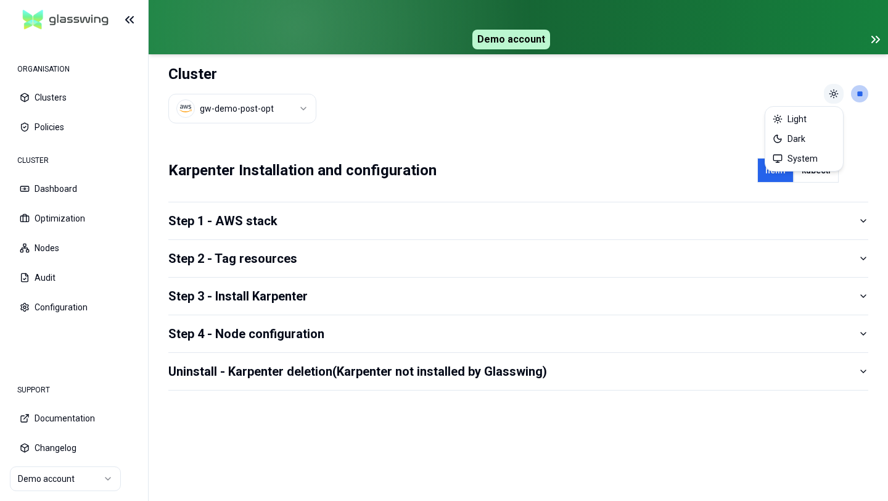
click at [835, 89] on html "ORGANISATION Clusters Policies CLUSTER Dashboard Optimization Nodes Audit Confi…" at bounding box center [444, 250] width 888 height 501
click at [816, 134] on div "Dark" at bounding box center [804, 139] width 73 height 20
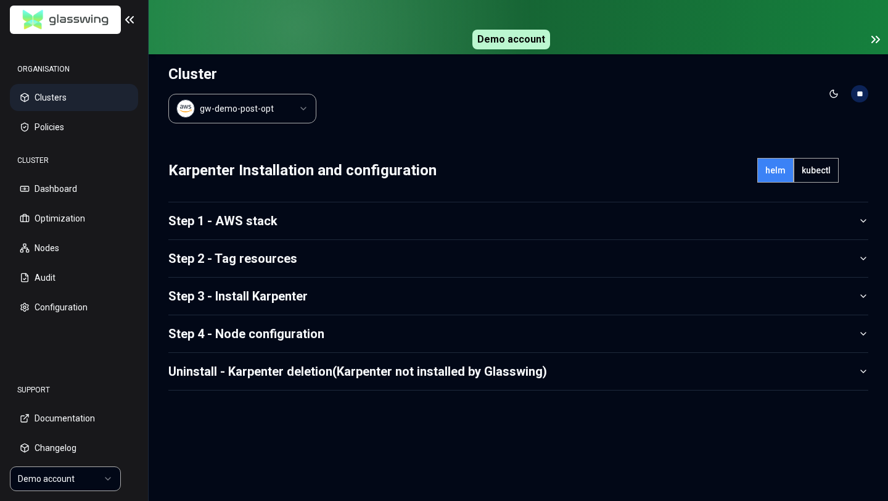
click at [55, 105] on button "Clusters" at bounding box center [74, 97] width 128 height 27
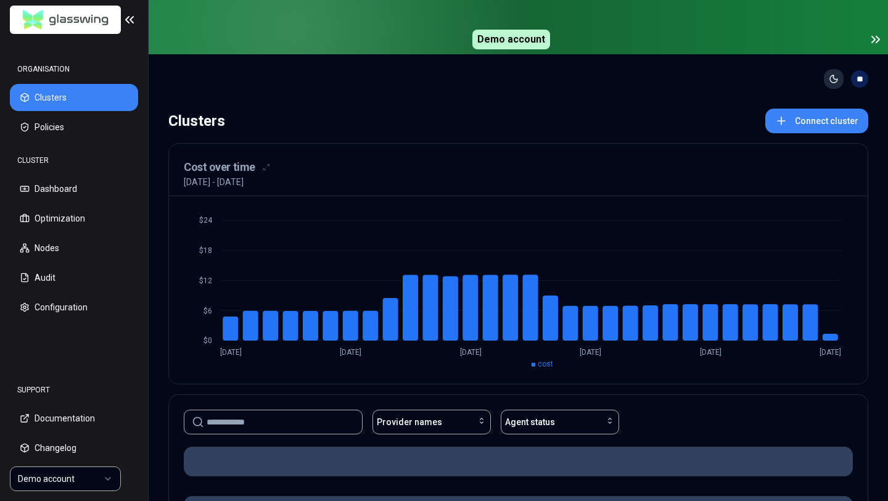
click at [837, 80] on html "ORGANISATION Clusters Policies CLUSTER Dashboard Optimization Nodes Audit Confi…" at bounding box center [444, 250] width 888 height 501
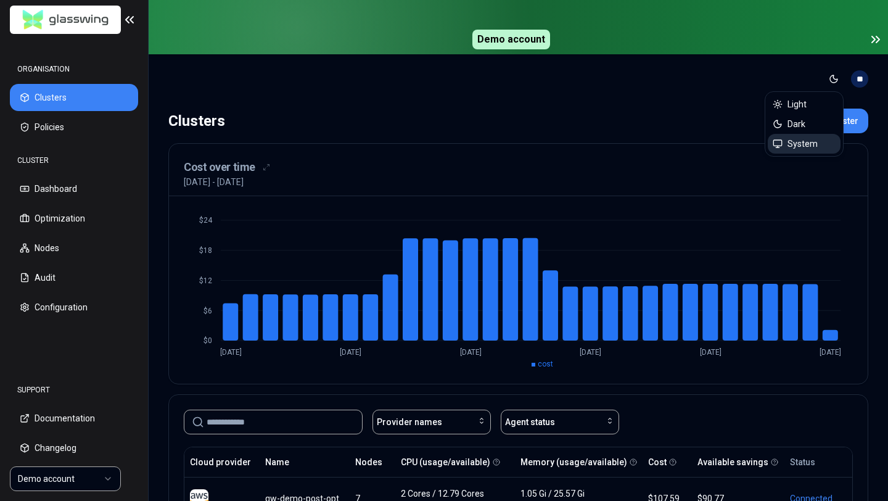
click at [798, 144] on span "System" at bounding box center [802, 144] width 30 height 12
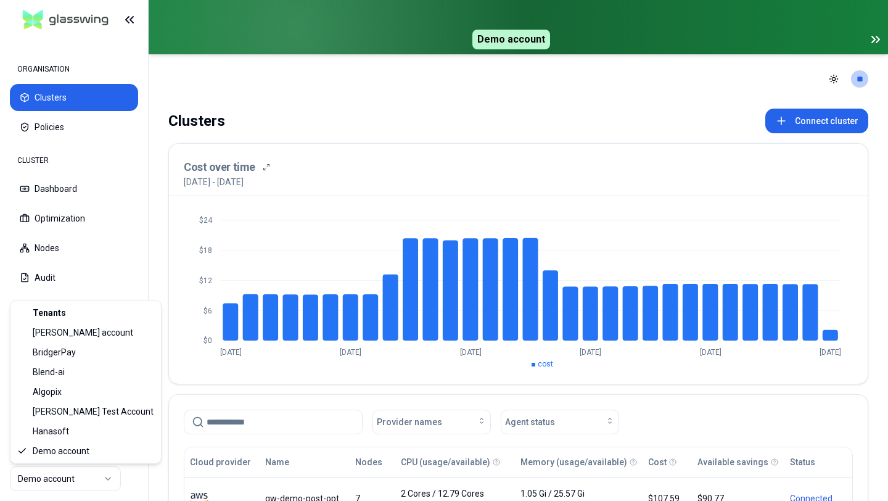
click at [73, 474] on html "ORGANISATION Clusters Policies CLUSTER Dashboard Optimization Nodes Audit Confi…" at bounding box center [444, 250] width 888 height 501
click at [229, 86] on html "ORGANISATION Clusters Policies CLUSTER Dashboard Optimization Nodes Audit Confi…" at bounding box center [444, 250] width 888 height 501
click at [74, 476] on html "ORGANISATION Clusters Policies CLUSTER Dashboard Optimization Nodes Audit Confi…" at bounding box center [444, 250] width 888 height 501
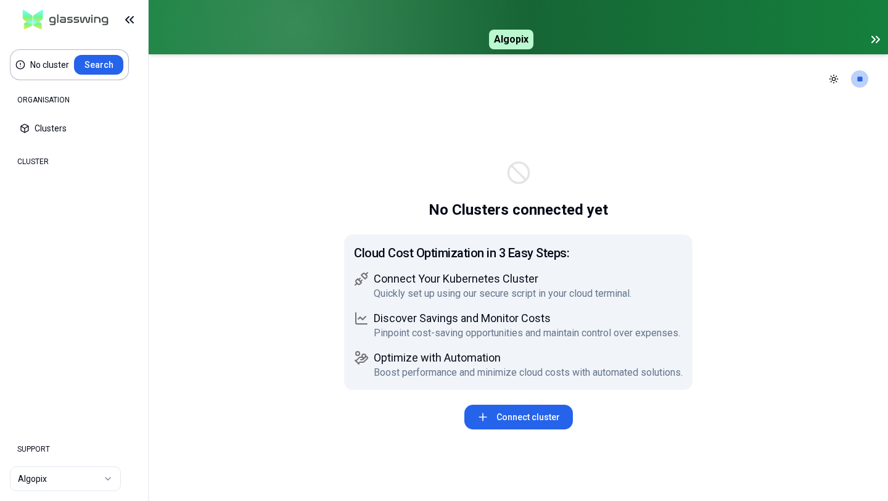
click at [49, 470] on html "No cluster Search ORGANISATION Clusters Policies CLUSTER Dashboard Optimization…" at bounding box center [444, 250] width 888 height 501
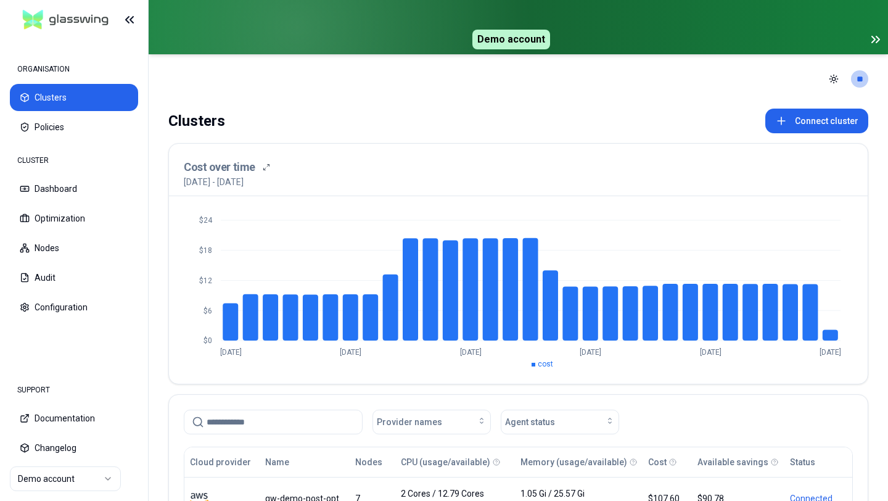
click at [875, 35] on icon at bounding box center [875, 39] width 15 height 15
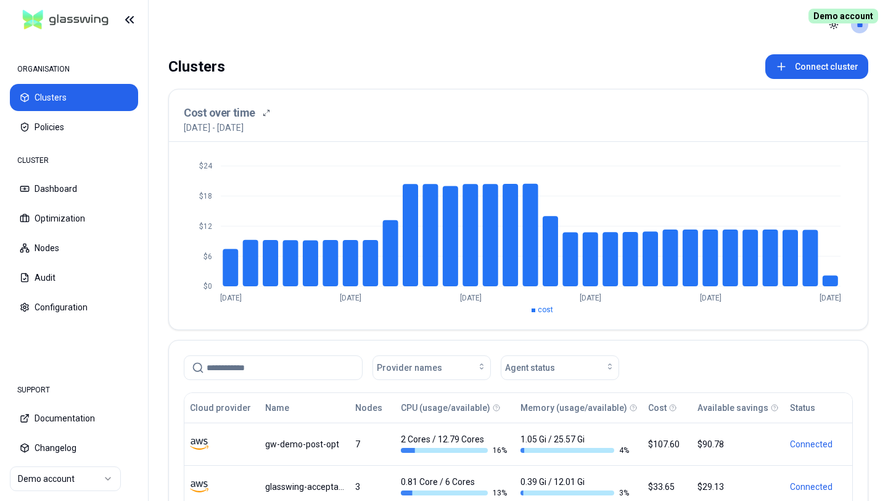
click at [869, 10] on span "Demo account" at bounding box center [843, 16] width 70 height 15
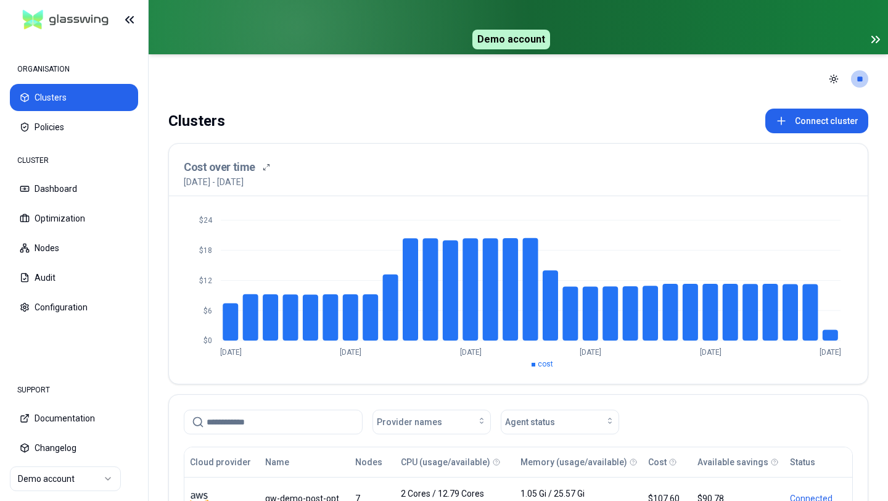
click at [871, 38] on icon at bounding box center [875, 39] width 15 height 15
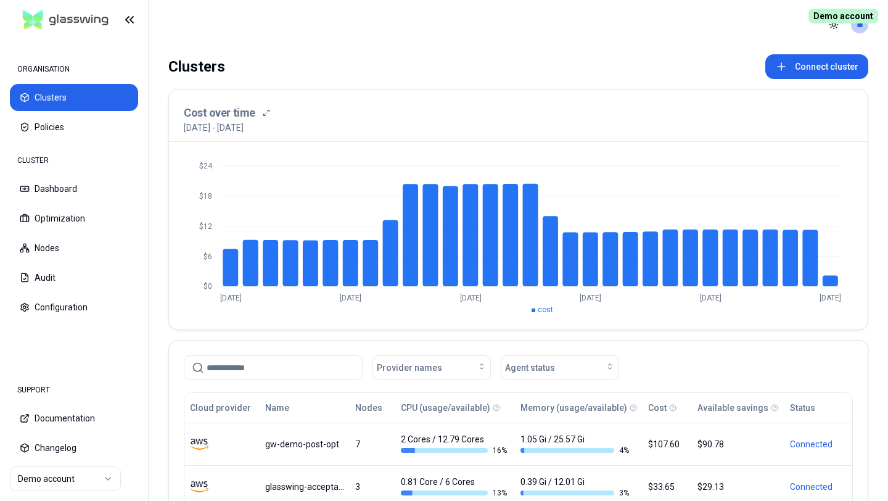
click at [865, 15] on span "Demo account" at bounding box center [843, 16] width 70 height 15
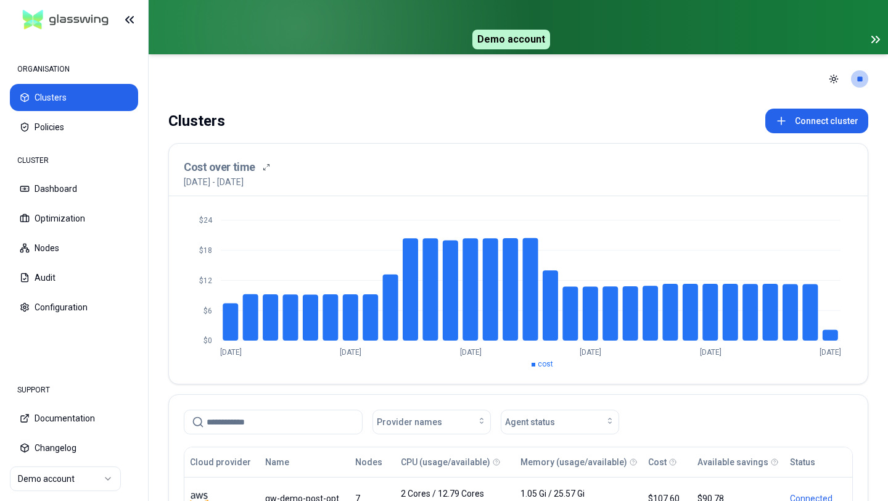
click at [878, 38] on icon at bounding box center [875, 39] width 15 height 15
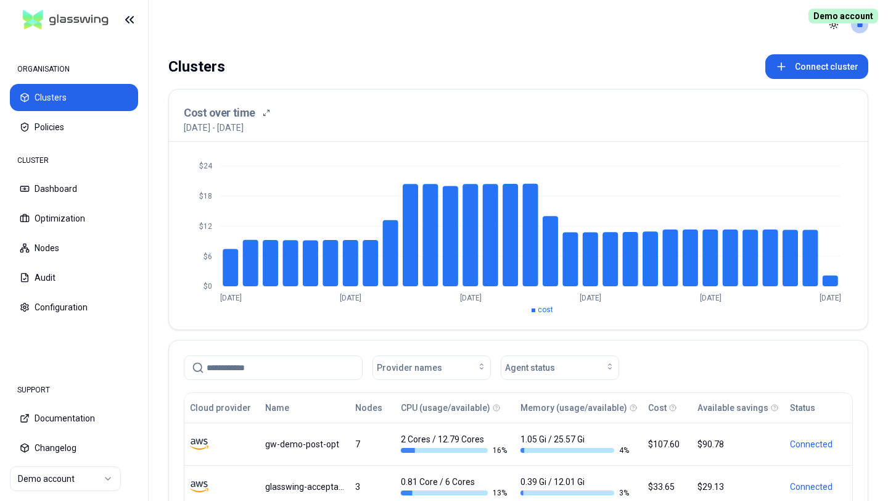
click at [872, 17] on span "Demo account" at bounding box center [843, 16] width 70 height 15
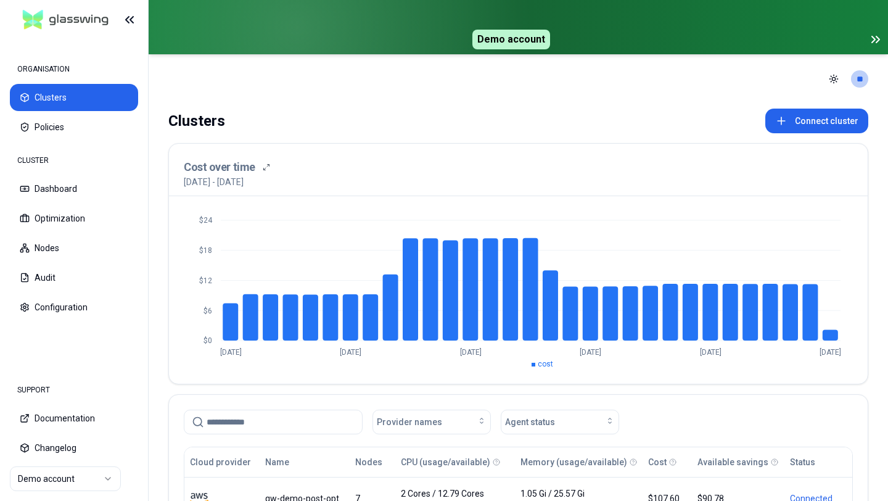
click at [879, 43] on icon at bounding box center [875, 39] width 15 height 15
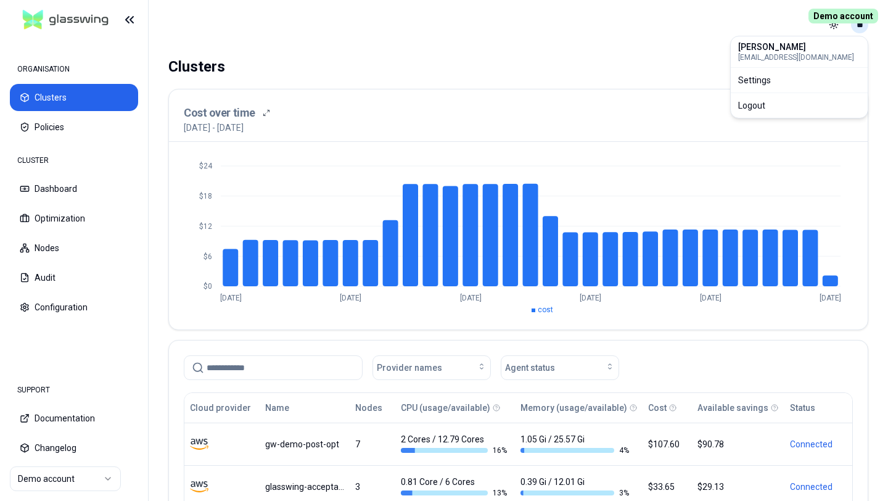
click at [861, 28] on html "ORGANISATION Clusters Policies CLUSTER Dashboard Optimization Nodes Audit Confi…" at bounding box center [444, 250] width 888 height 501
click at [794, 75] on div "Settings" at bounding box center [799, 80] width 132 height 20
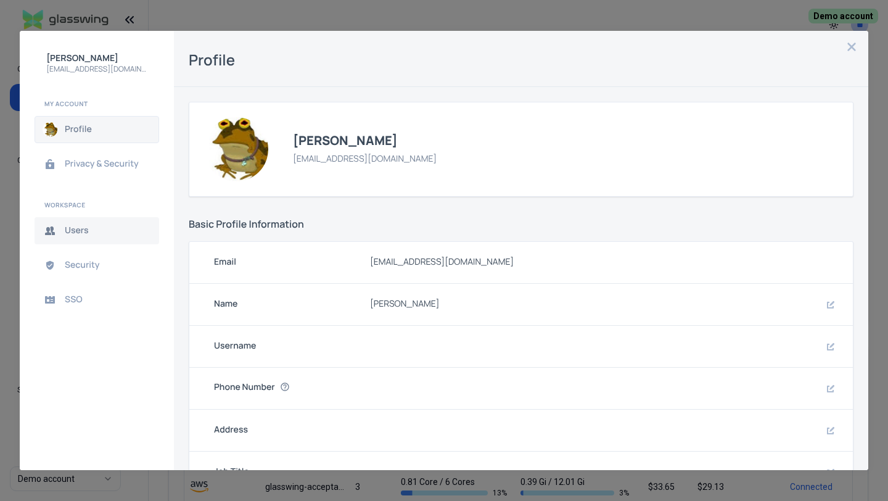
click at [72, 222] on button "Users" at bounding box center [97, 230] width 125 height 27
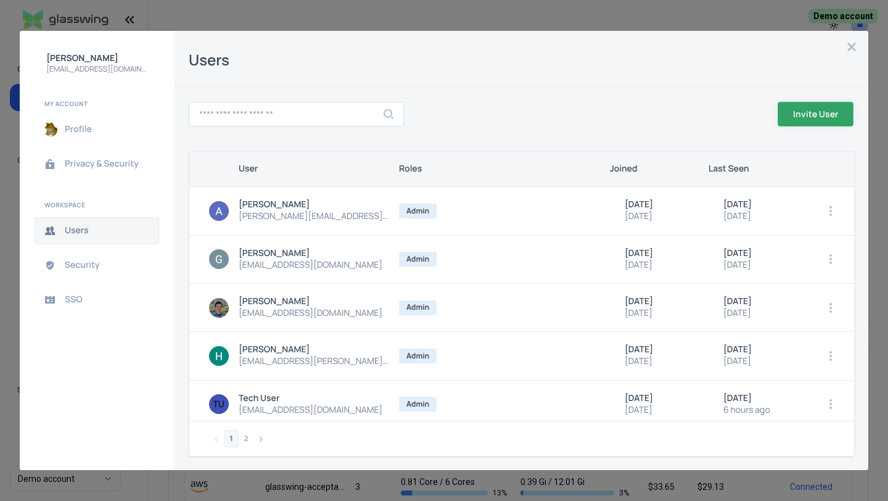
click at [0, 0] on span "Invite User" at bounding box center [0, 0] width 0 height 0
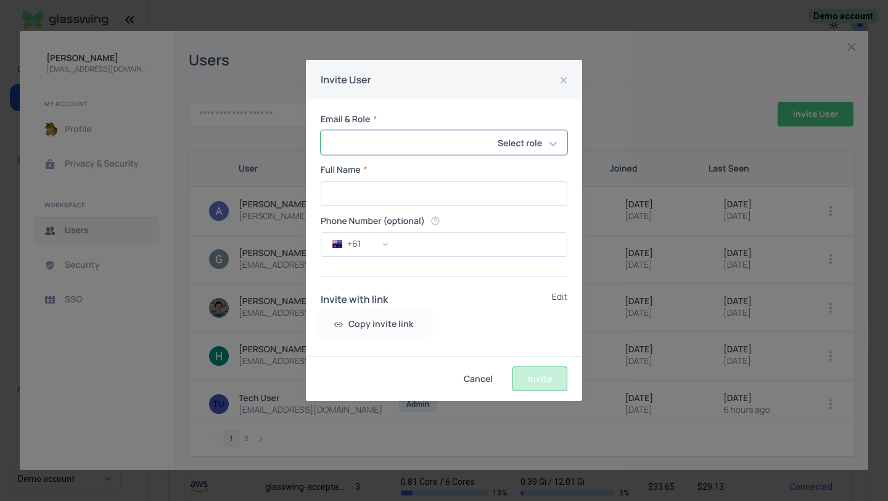
click at [561, 81] on h2 "Invite User" at bounding box center [444, 79] width 276 height 39
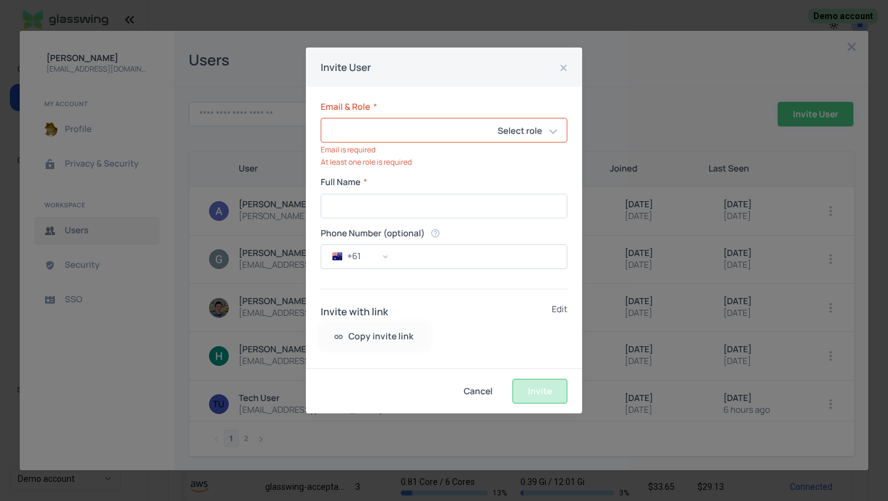
click at [558, 65] on button "close dialog" at bounding box center [563, 67] width 15 height 15
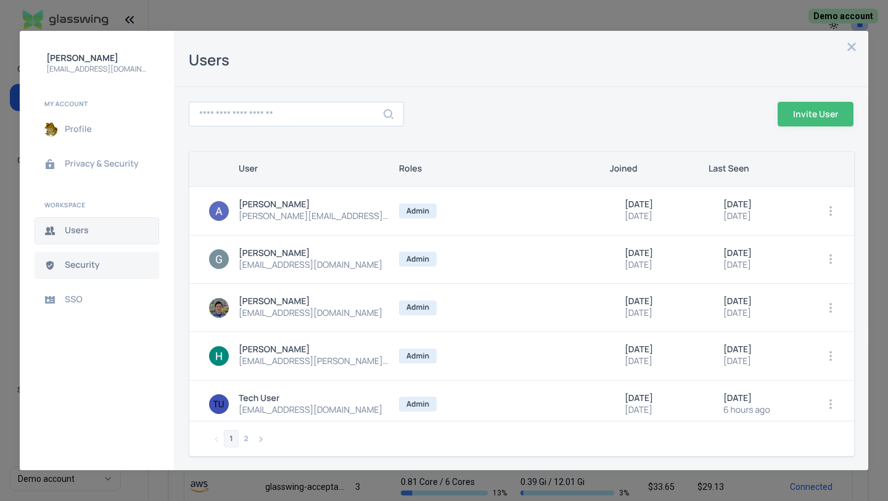
click at [89, 263] on span "Security" at bounding box center [107, 265] width 84 height 10
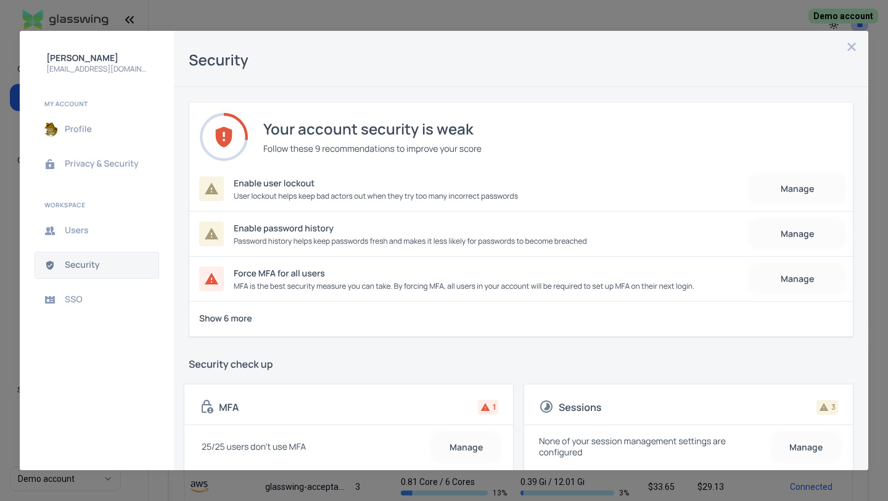
click at [852, 50] on icon "close admin-box" at bounding box center [852, 47] width 10 height 10
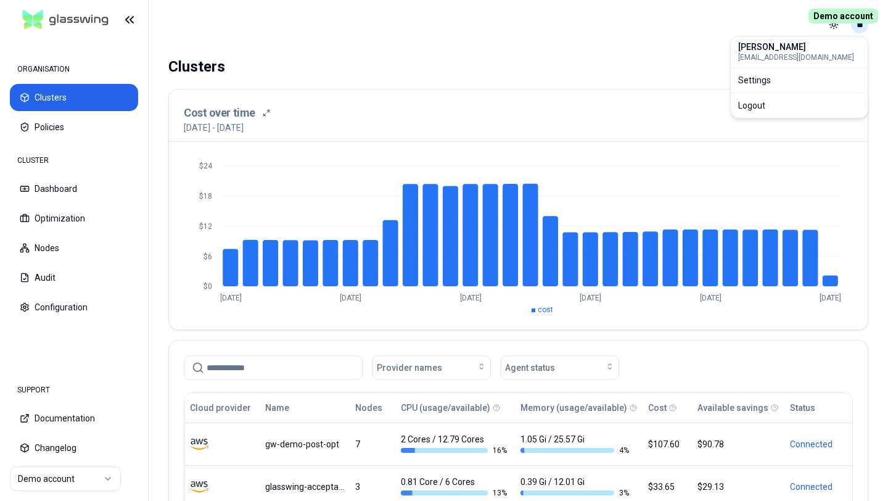
click at [857, 31] on html "ORGANISATION Clusters Policies CLUSTER Dashboard Optimization Nodes Audit Confi…" at bounding box center [444, 250] width 888 height 501
click at [795, 104] on div "Logout" at bounding box center [799, 106] width 132 height 20
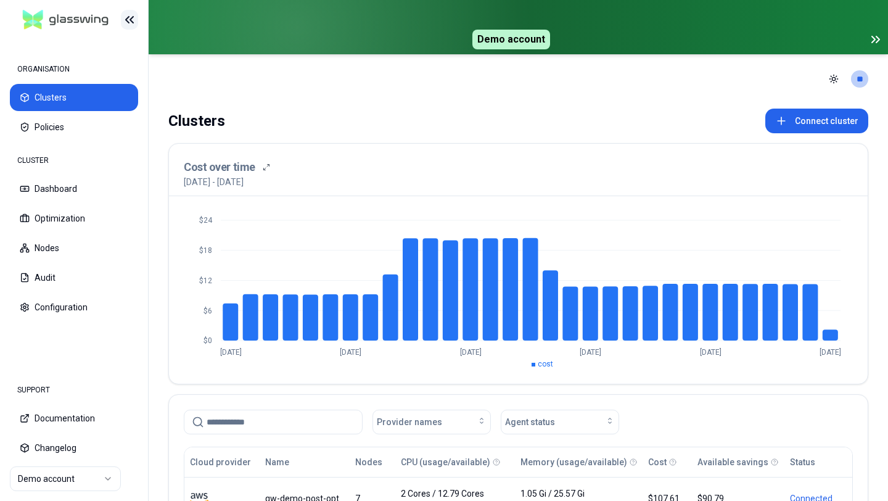
click at [134, 21] on icon at bounding box center [129, 19] width 15 height 15
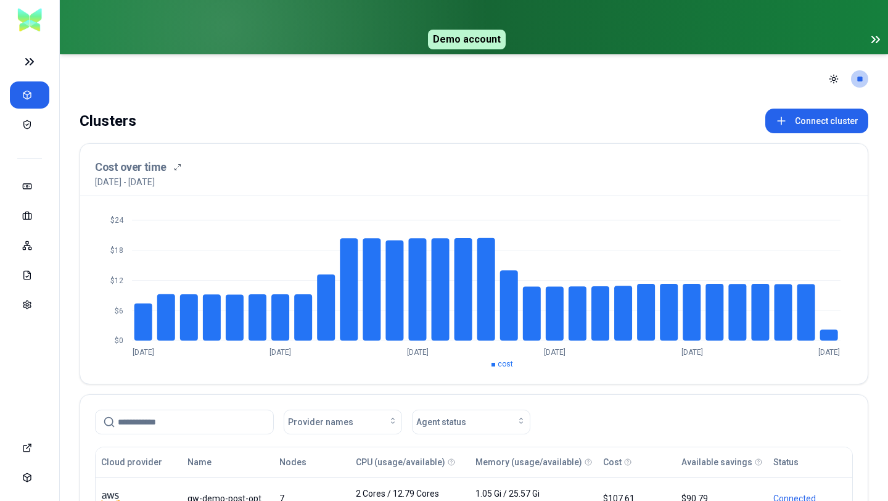
click at [24, 64] on icon at bounding box center [29, 61] width 25 height 15
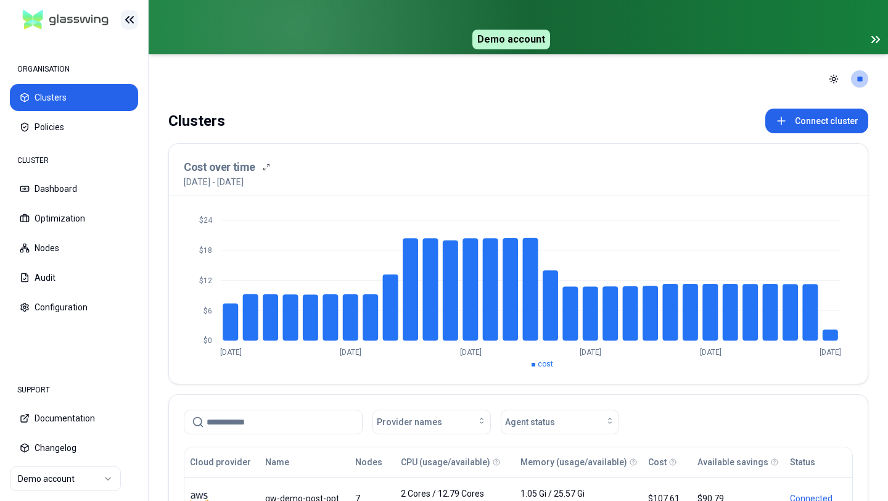
click at [130, 23] on icon at bounding box center [129, 19] width 15 height 15
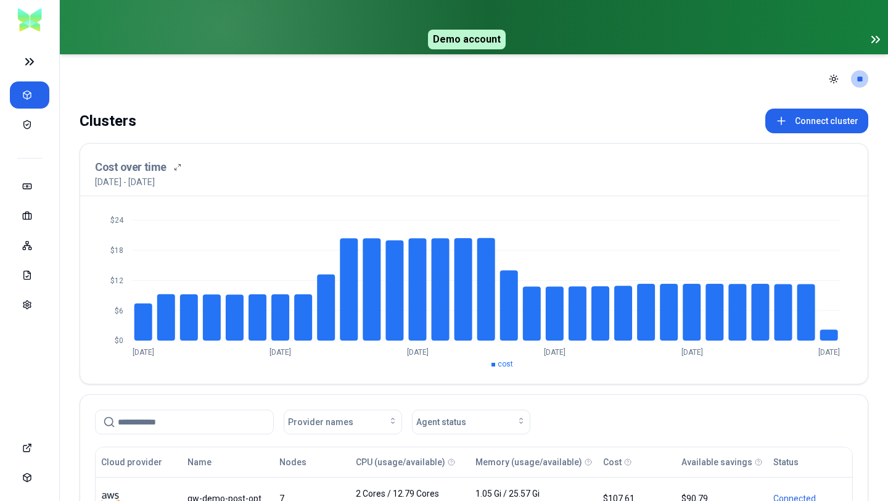
click at [28, 64] on icon at bounding box center [29, 61] width 25 height 15
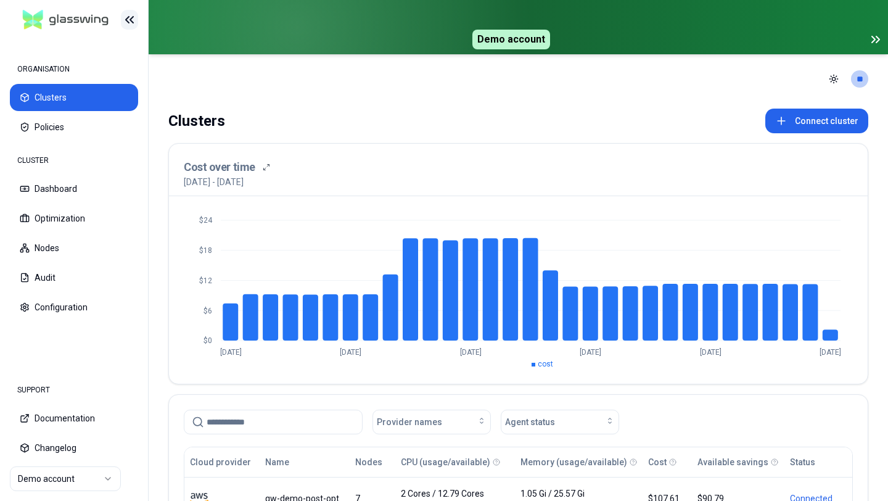
click at [129, 17] on icon at bounding box center [129, 19] width 15 height 15
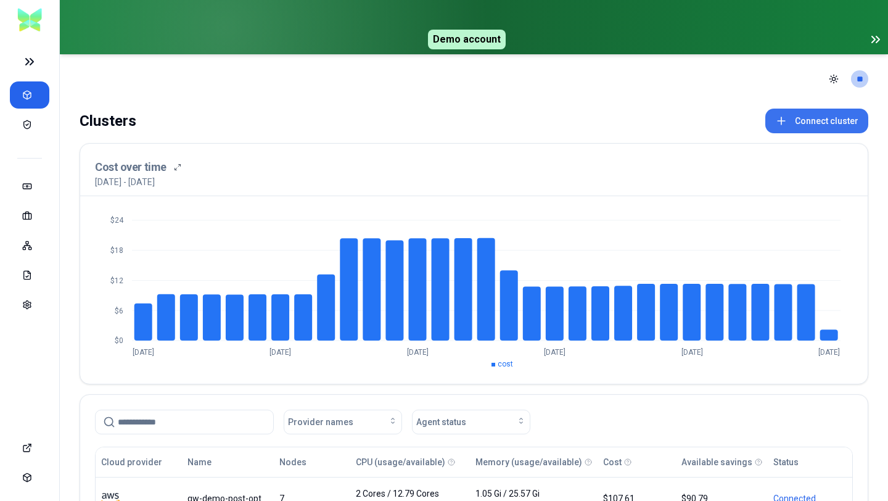
click at [810, 117] on button "Connect cluster" at bounding box center [816, 121] width 103 height 25
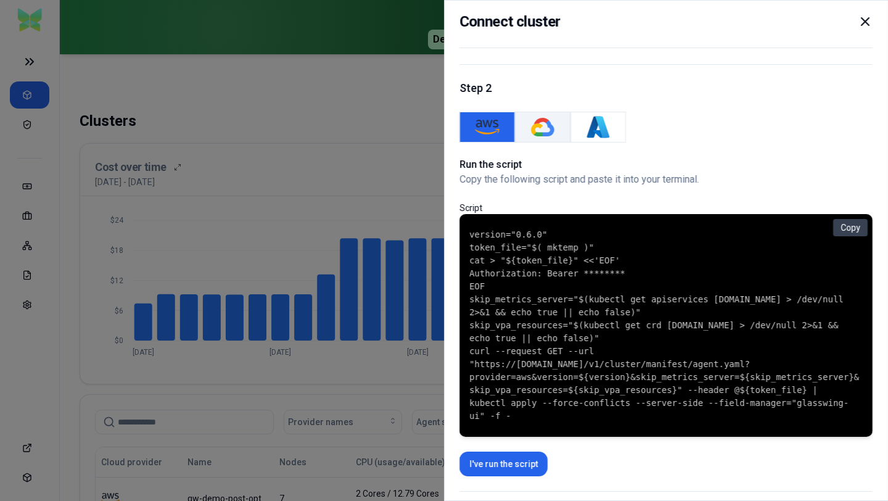
scroll to position [72, 0]
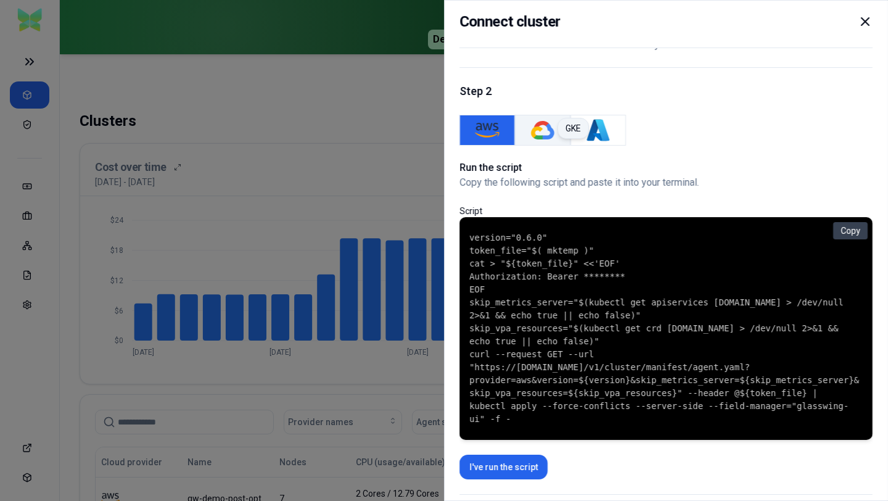
click at [545, 127] on img "GKE" at bounding box center [542, 130] width 25 height 25
click at [504, 131] on button "AWS" at bounding box center [486, 130] width 55 height 31
click at [540, 128] on img "GKE" at bounding box center [542, 130] width 25 height 25
click at [586, 128] on img "Azure" at bounding box center [598, 130] width 25 height 25
click at [540, 141] on img "GKE" at bounding box center [542, 130] width 25 height 25
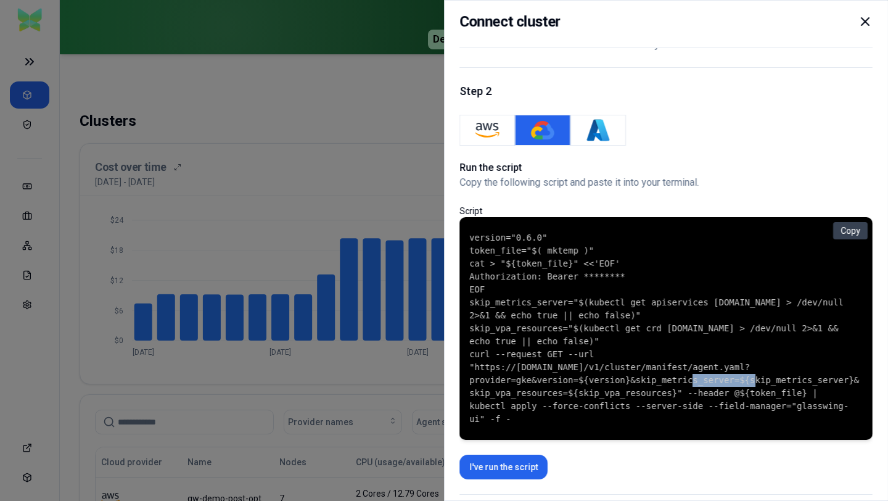
drag, startPoint x: 471, startPoint y: 395, endPoint x: 530, endPoint y: 397, distance: 58.6
click at [530, 397] on code "version="0.6.0" token_file="$( mktemp )" cat > "${token_file}" <<'EOF' Authoriz…" at bounding box center [665, 328] width 393 height 194
click at [606, 134] on img "Azure" at bounding box center [598, 130] width 25 height 25
drag, startPoint x: 468, startPoint y: 391, endPoint x: 543, endPoint y: 393, distance: 74.6
click at [543, 393] on div "version="0.6.0" token_file="$( mktemp )" cat > "${token_file}" <<'EOF' Authoriz…" at bounding box center [665, 328] width 413 height 223
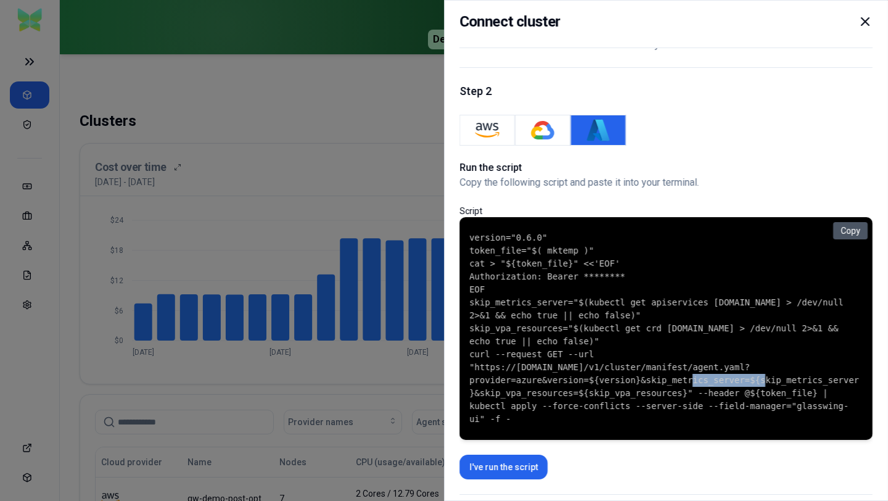
click at [852, 233] on button "Copy" at bounding box center [850, 230] width 35 height 17
click at [852, 233] on button "Copied!" at bounding box center [846, 230] width 44 height 17
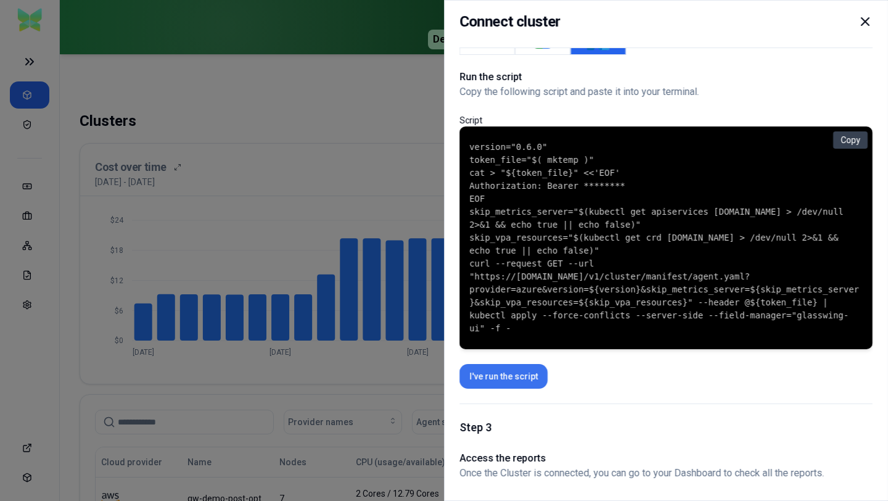
click at [501, 380] on button "I've run the script" at bounding box center [503, 376] width 88 height 25
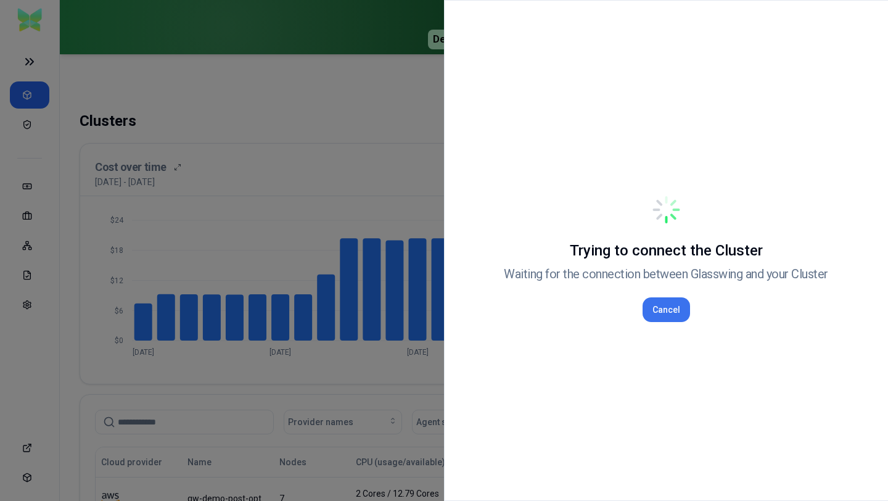
click at [680, 311] on button "Cancel" at bounding box center [666, 309] width 47 height 25
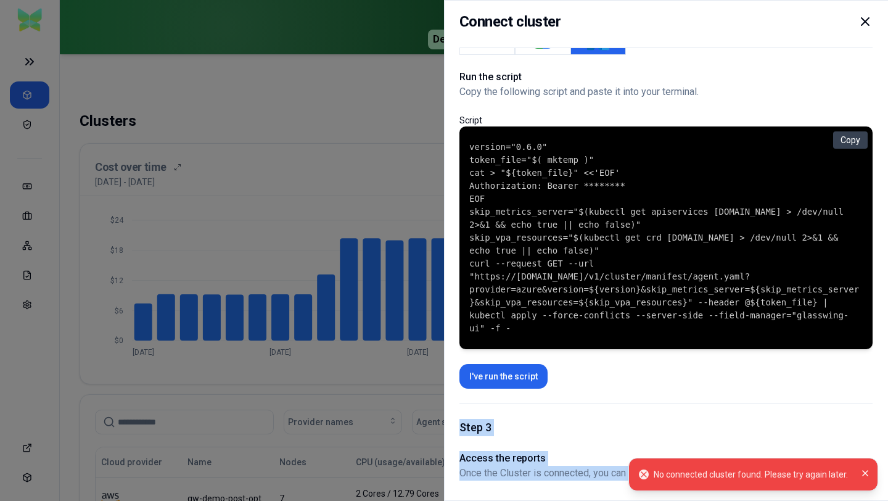
drag, startPoint x: 459, startPoint y: 422, endPoint x: 625, endPoint y: 482, distance: 176.7
click at [625, 482] on div "Connect cluster Step 1 Open your terminal Make sure that Kubernetes allows to a…" at bounding box center [666, 250] width 444 height 501
click at [276, 220] on div at bounding box center [444, 250] width 888 height 501
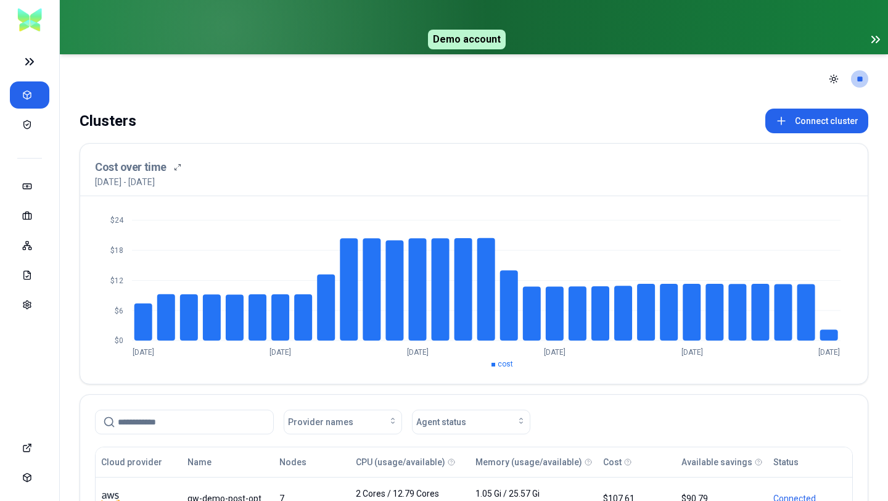
scroll to position [269, 0]
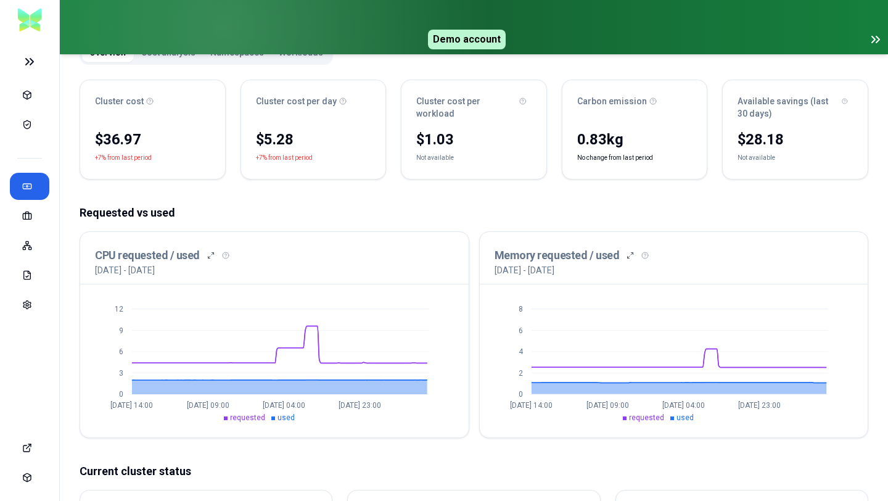
scroll to position [166, 0]
